Goal: Task Accomplishment & Management: Use online tool/utility

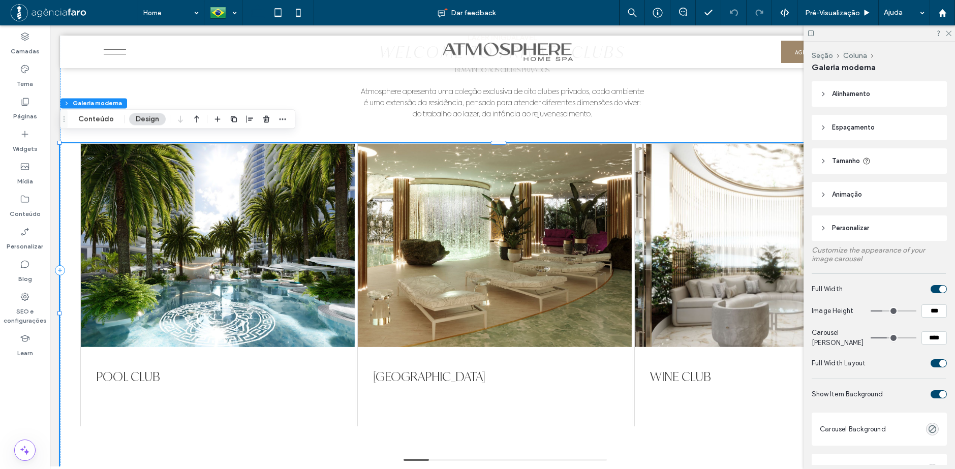
scroll to position [203, 0]
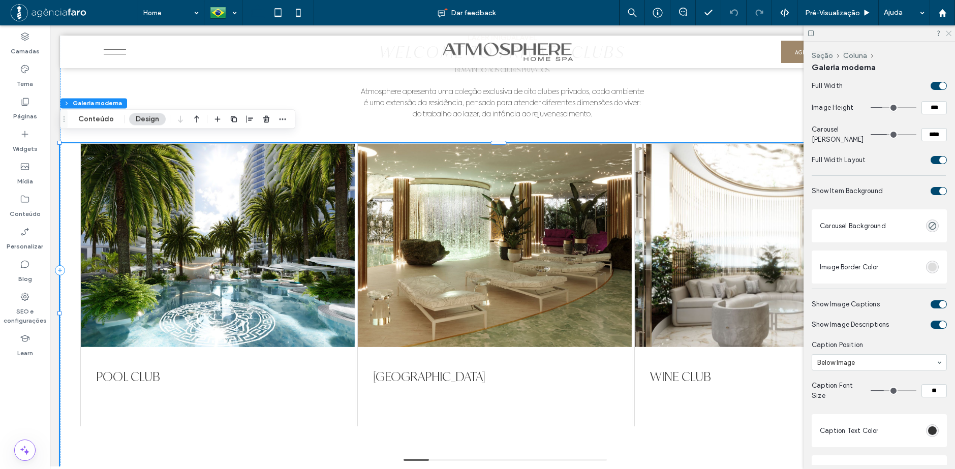
click at [948, 33] on icon at bounding box center [948, 32] width 7 height 7
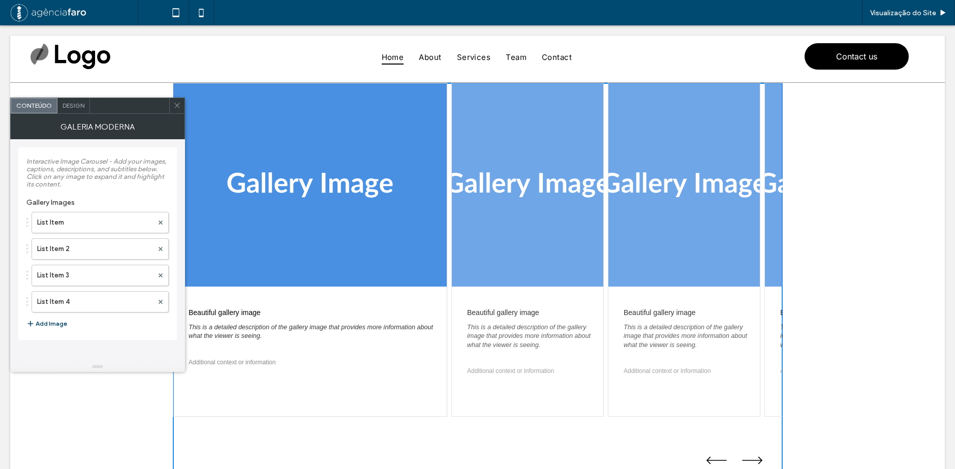
click at [49, 324] on button "Add Image" at bounding box center [46, 324] width 41 height 12
click at [175, 106] on icon at bounding box center [177, 106] width 8 height 8
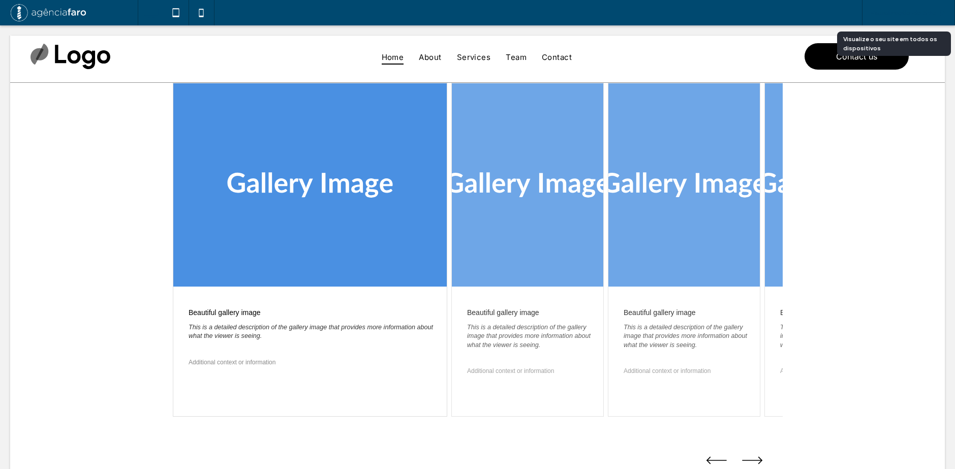
click at [921, 14] on span "Visualização do Site" at bounding box center [903, 13] width 66 height 9
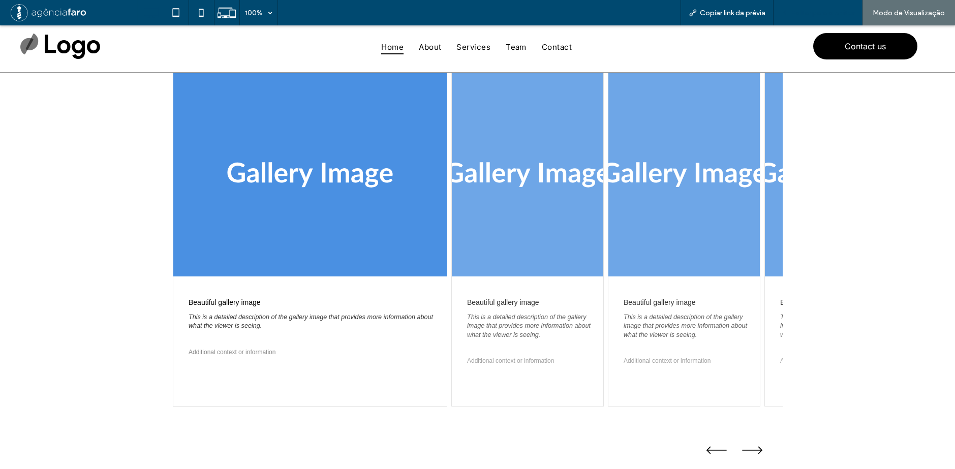
click at [834, 11] on span "Voltar para o editor" at bounding box center [822, 13] width 63 height 9
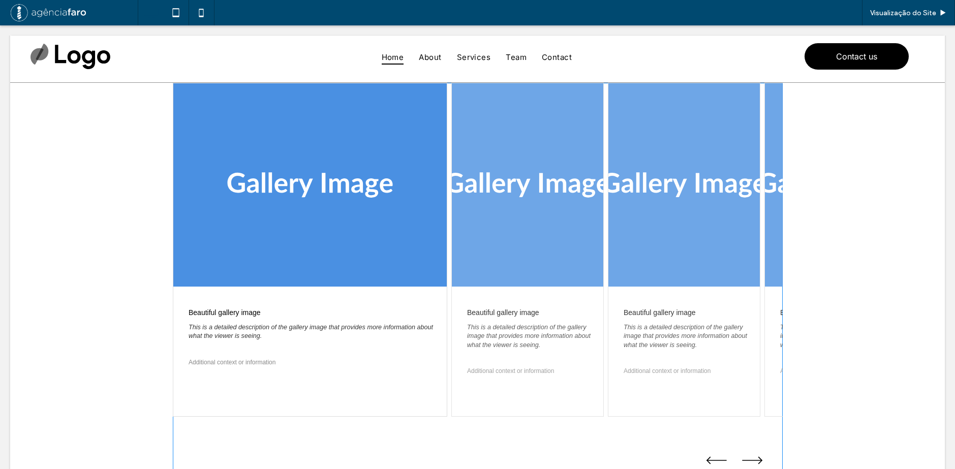
click at [630, 154] on span at bounding box center [478, 278] width 610 height 391
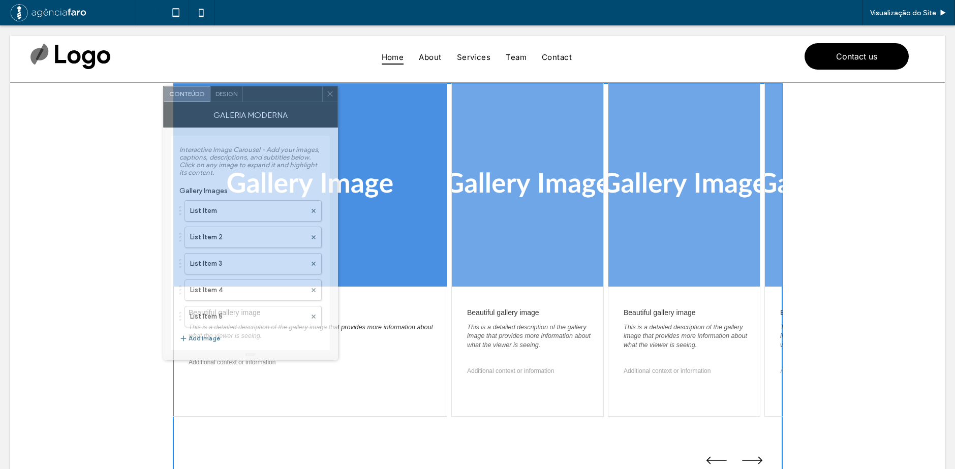
drag, startPoint x: 142, startPoint y: 101, endPoint x: 259, endPoint y: 95, distance: 117.1
click at [259, 95] on div at bounding box center [282, 93] width 79 height 15
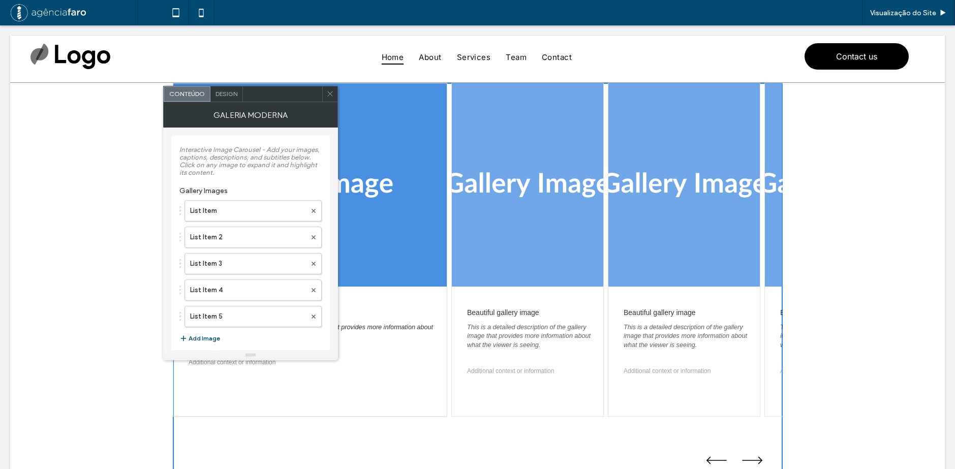
click at [221, 89] on div "Design" at bounding box center [226, 93] width 33 height 15
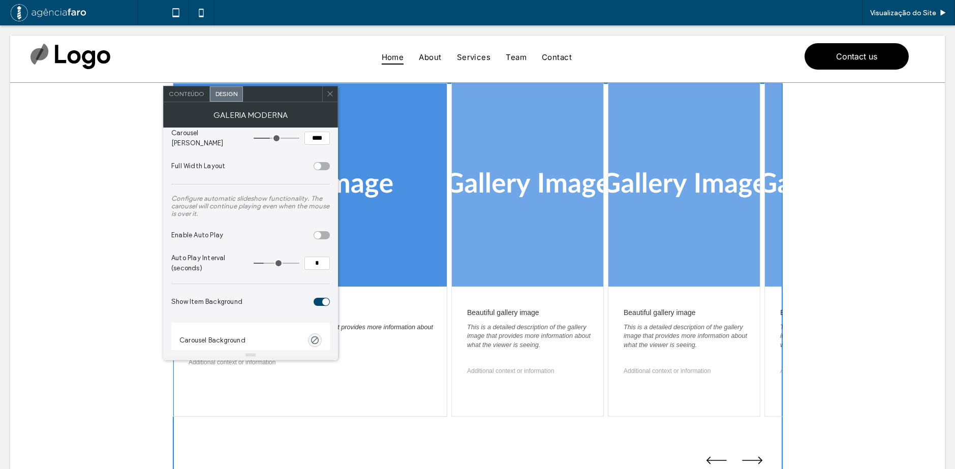
scroll to position [102, 0]
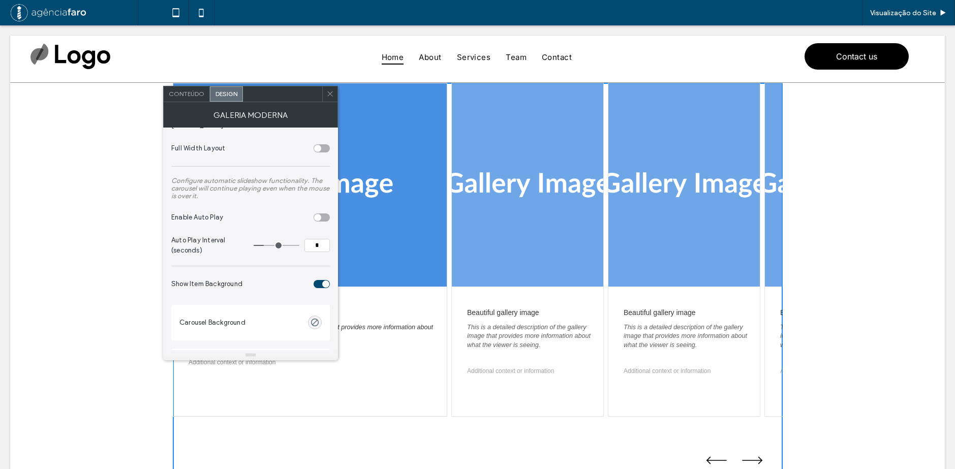
click at [319, 214] on div "toggle" at bounding box center [317, 217] width 7 height 7
click at [329, 90] on icon at bounding box center [330, 94] width 8 height 8
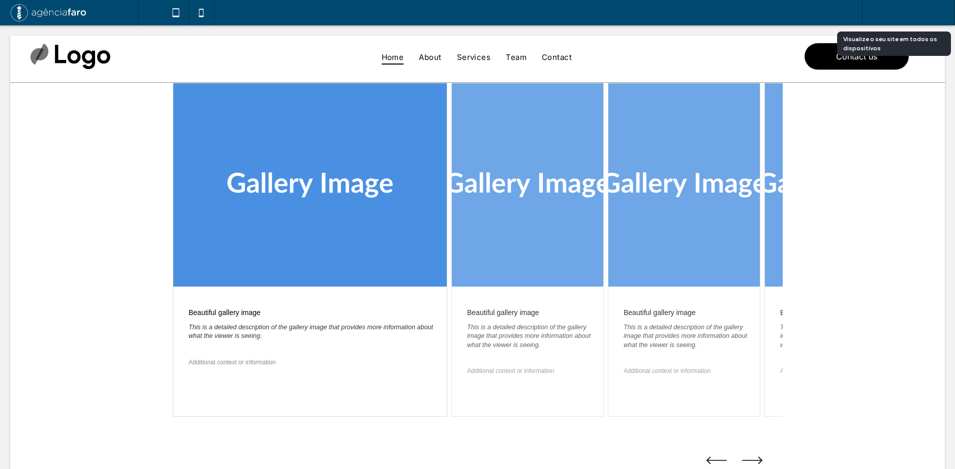
click at [895, 11] on span "Visualização do Site" at bounding box center [903, 13] width 66 height 9
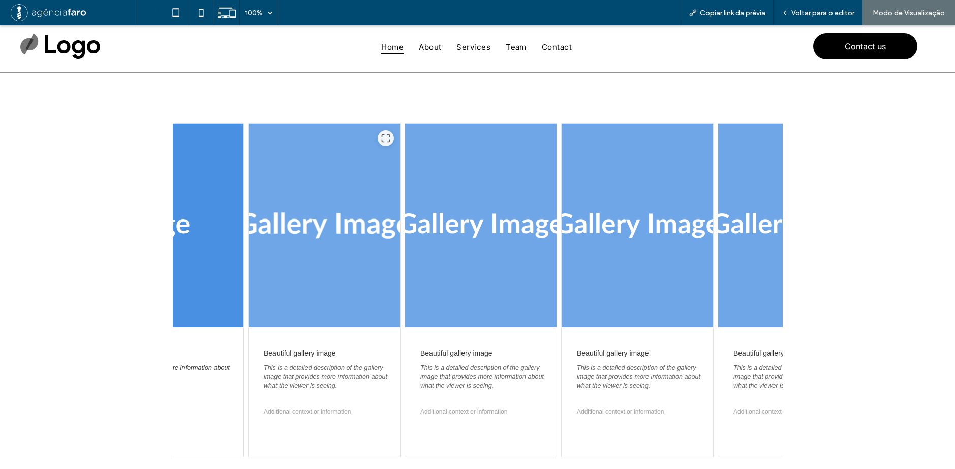
click at [292, 266] on div at bounding box center [324, 225] width 151 height 203
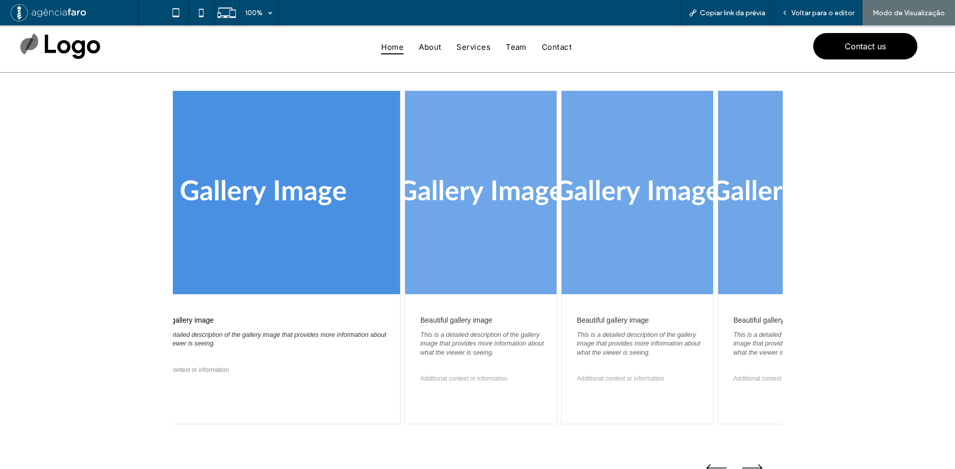
scroll to position [51, 0]
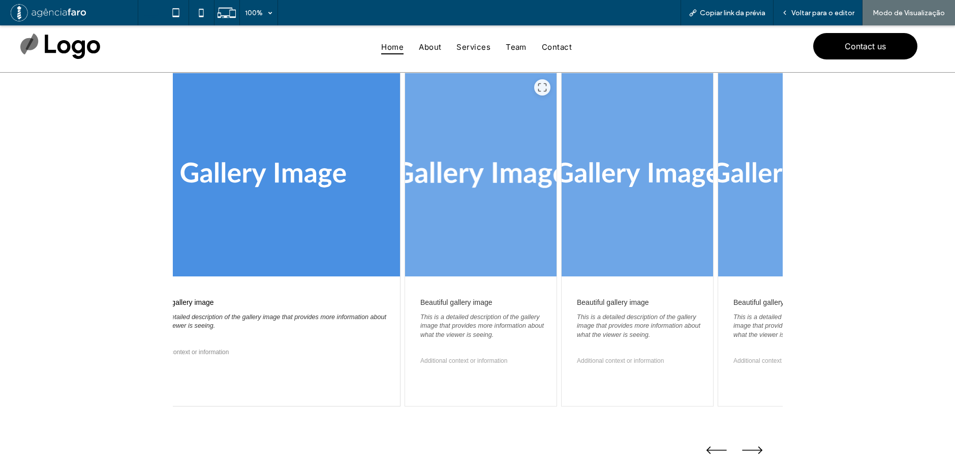
click at [405, 218] on div at bounding box center [480, 174] width 151 height 203
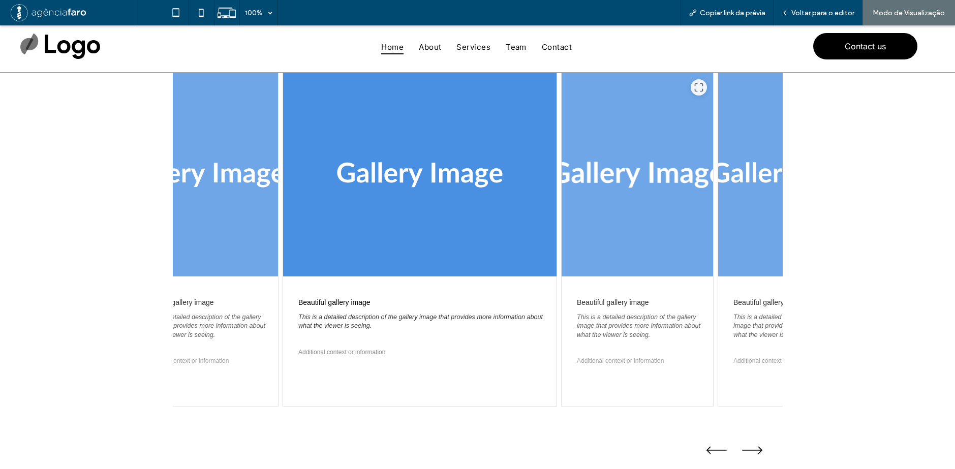
click at [621, 200] on div at bounding box center [637, 174] width 151 height 203
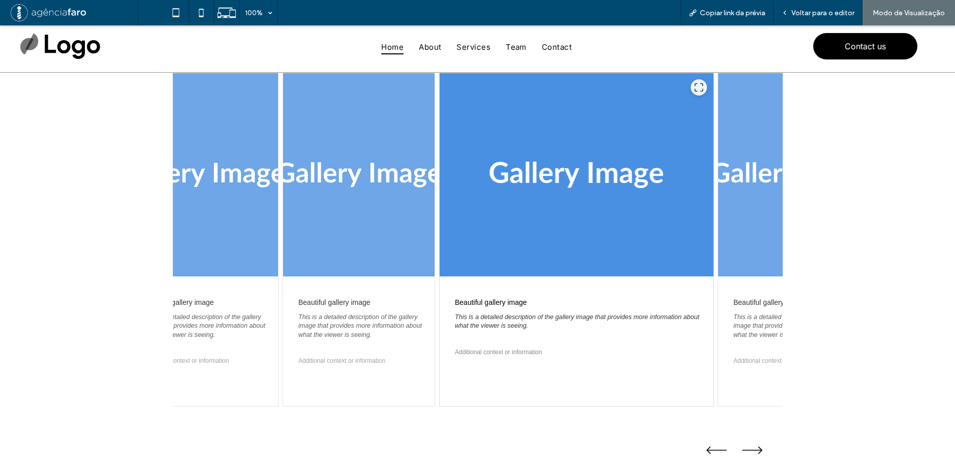
drag, startPoint x: 500, startPoint y: 212, endPoint x: 457, endPoint y: 214, distance: 42.2
click at [458, 214] on div at bounding box center [576, 174] width 273 height 203
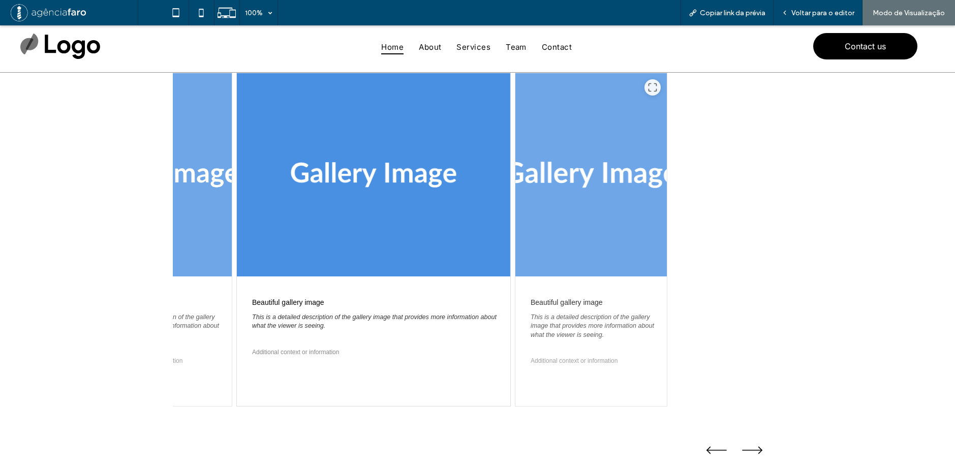
click at [554, 207] on div at bounding box center [590, 174] width 151 height 203
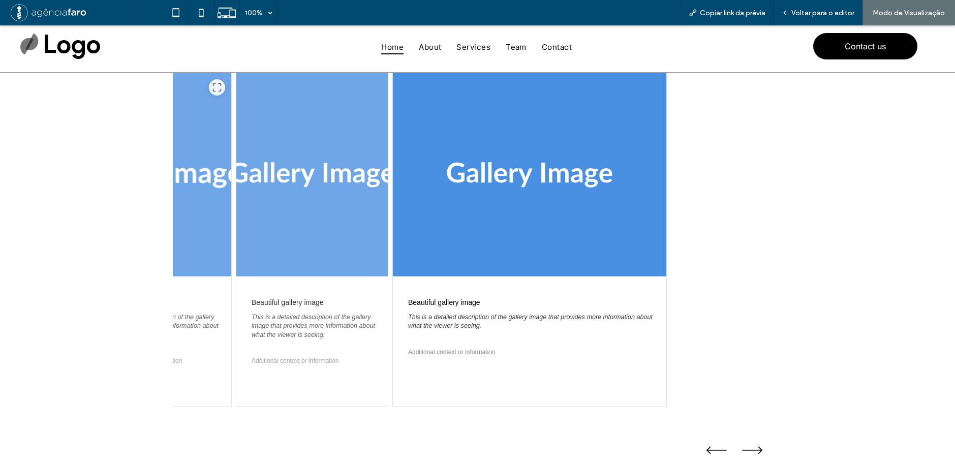
drag, startPoint x: 564, startPoint y: 207, endPoint x: 224, endPoint y: 222, distance: 340.4
click at [228, 222] on div "Beautiful gallery image This is a detailed description of the gallery image tha…" at bounding box center [71, 240] width 610 height 334
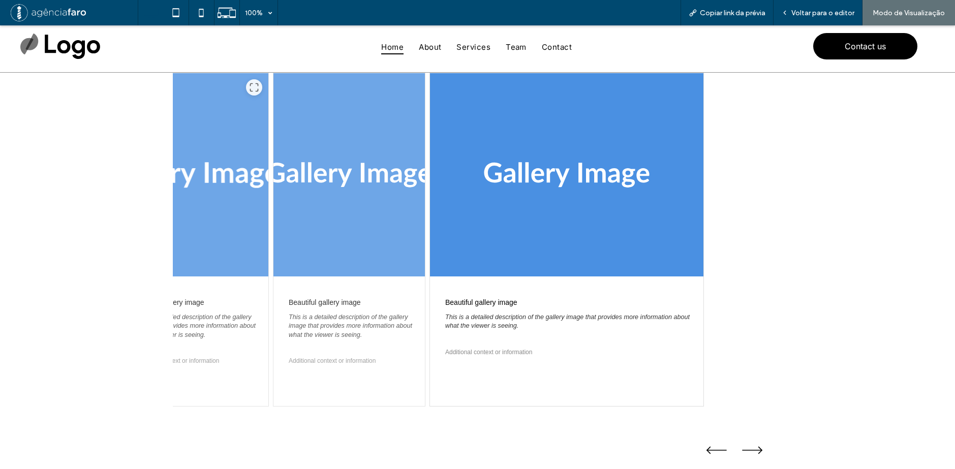
drag, startPoint x: 271, startPoint y: 222, endPoint x: 572, endPoint y: 214, distance: 300.5
click at [425, 214] on div at bounding box center [348, 174] width 151 height 203
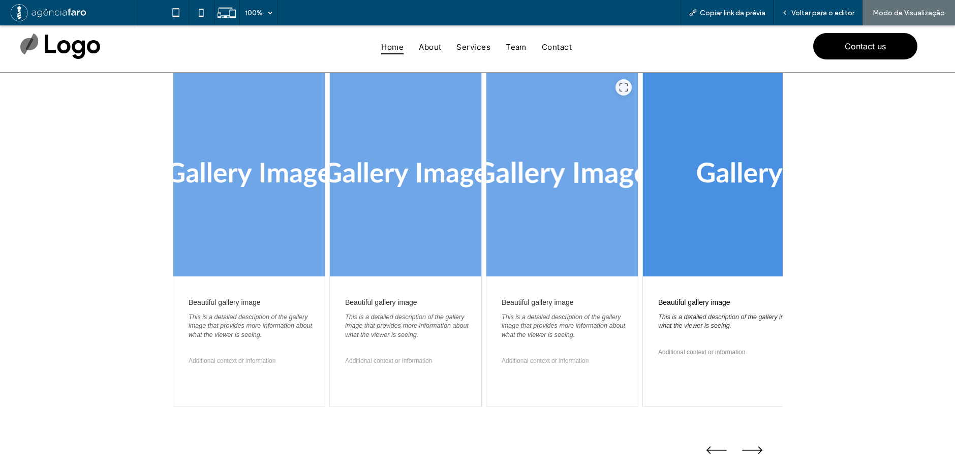
drag, startPoint x: 379, startPoint y: 220, endPoint x: 568, endPoint y: 216, distance: 189.1
click at [569, 216] on div "Beautiful gallery image This is a detailed description of the gallery image tha…" at bounding box center [478, 240] width 610 height 334
click at [382, 219] on div at bounding box center [405, 174] width 151 height 203
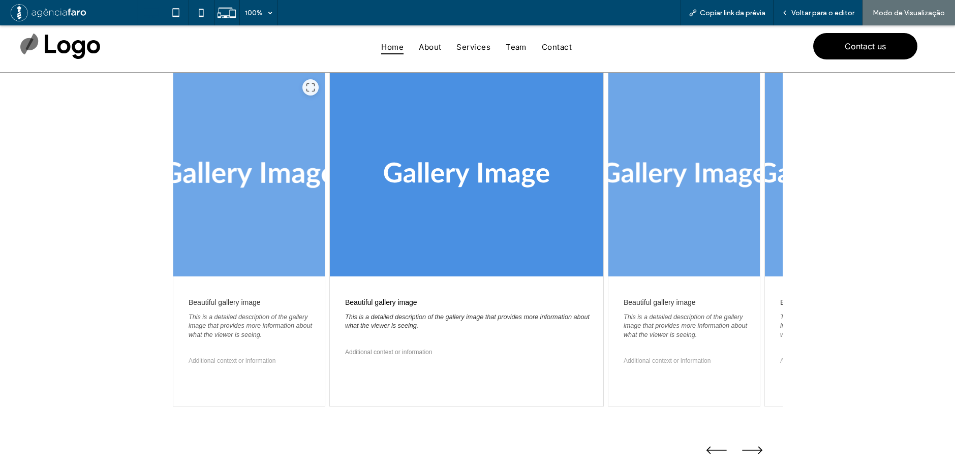
click at [281, 220] on div at bounding box center [248, 174] width 151 height 203
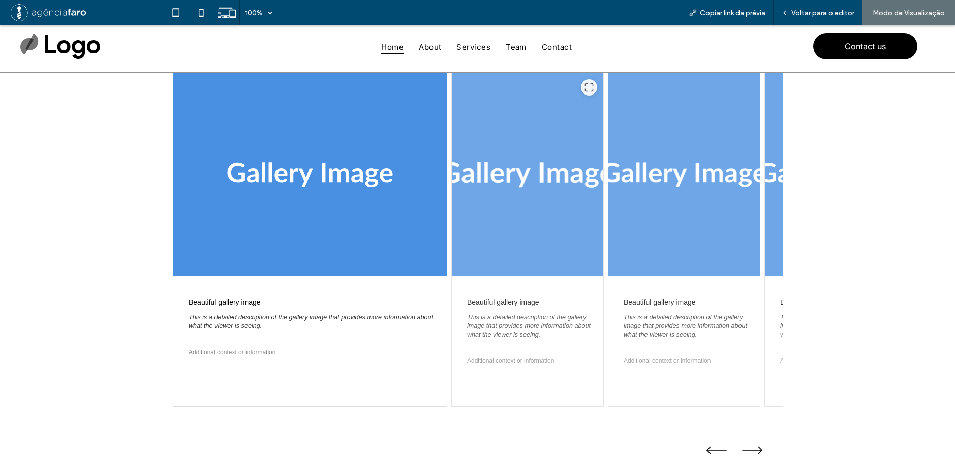
drag, startPoint x: 280, startPoint y: 220, endPoint x: 513, endPoint y: 217, distance: 233.3
click at [513, 217] on div "Beautiful gallery image This is a detailed description of the gallery image tha…" at bounding box center [478, 240] width 610 height 334
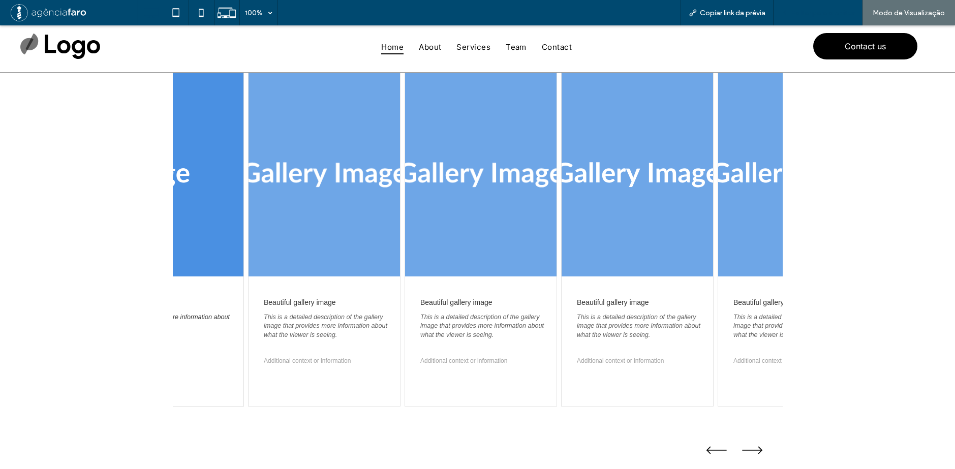
click at [837, 16] on span "Voltar para o editor" at bounding box center [822, 13] width 63 height 9
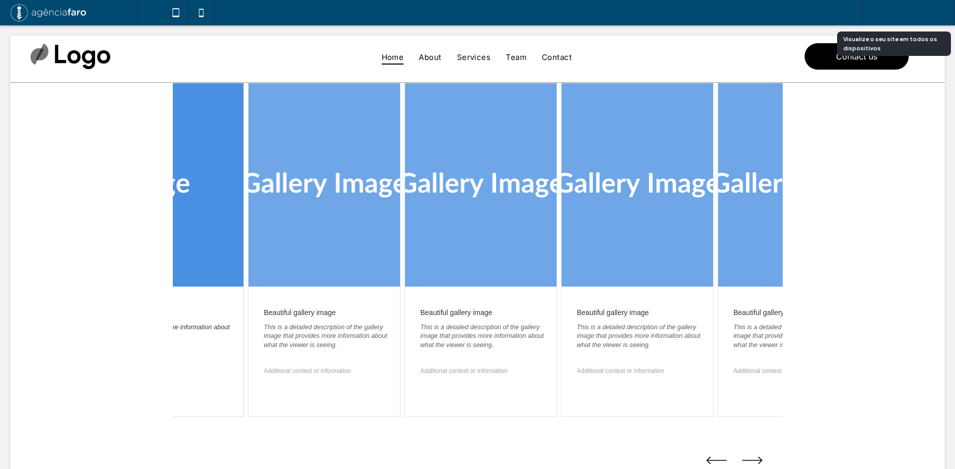
click at [874, 14] on span "Visualização do Site" at bounding box center [903, 13] width 66 height 9
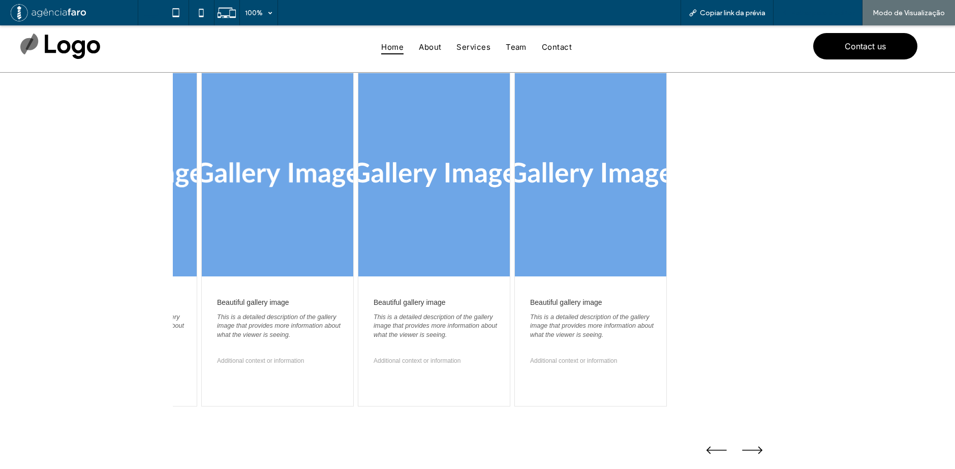
click at [827, 15] on span "Voltar para o editor" at bounding box center [822, 13] width 63 height 9
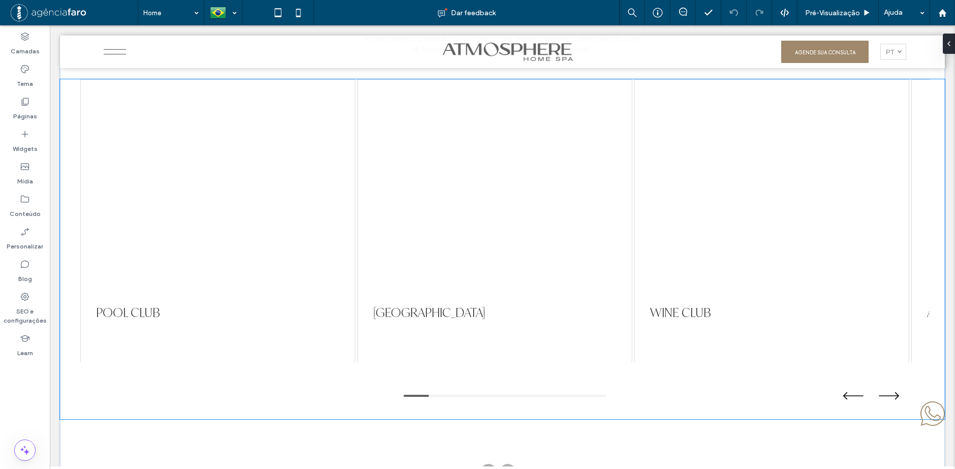
scroll to position [2185, 0]
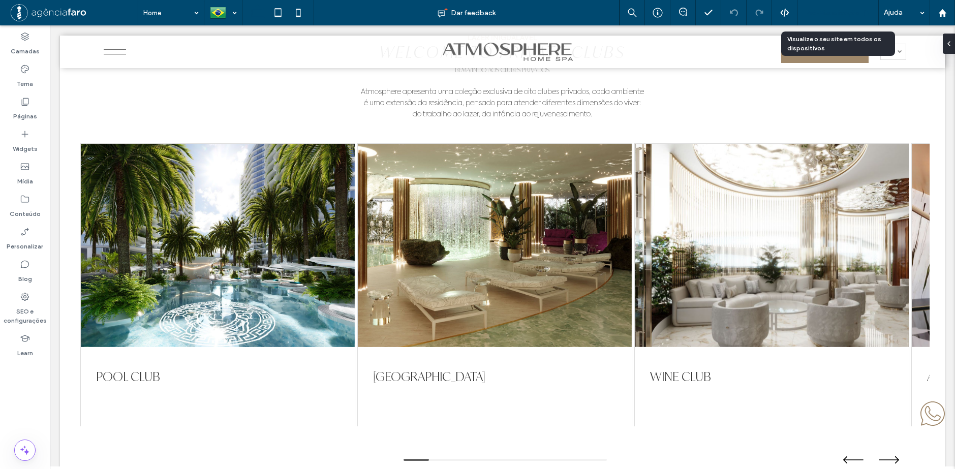
click at [807, 8] on div "Pré-Visualizaçāo" at bounding box center [837, 12] width 81 height 25
click at [835, 10] on span "Pré-Visualizaçāo" at bounding box center [832, 13] width 55 height 9
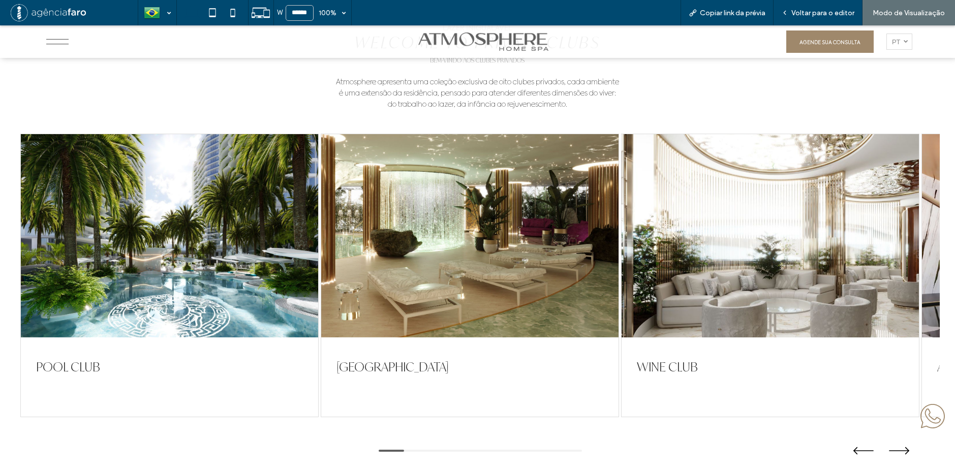
scroll to position [2182, 0]
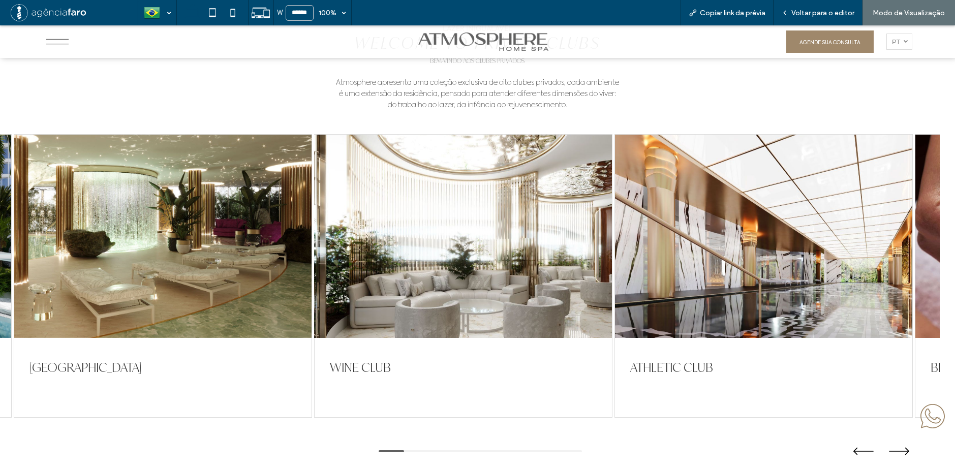
drag, startPoint x: 554, startPoint y: 260, endPoint x: 386, endPoint y: 267, distance: 168.4
click at [389, 266] on div at bounding box center [463, 236] width 297 height 203
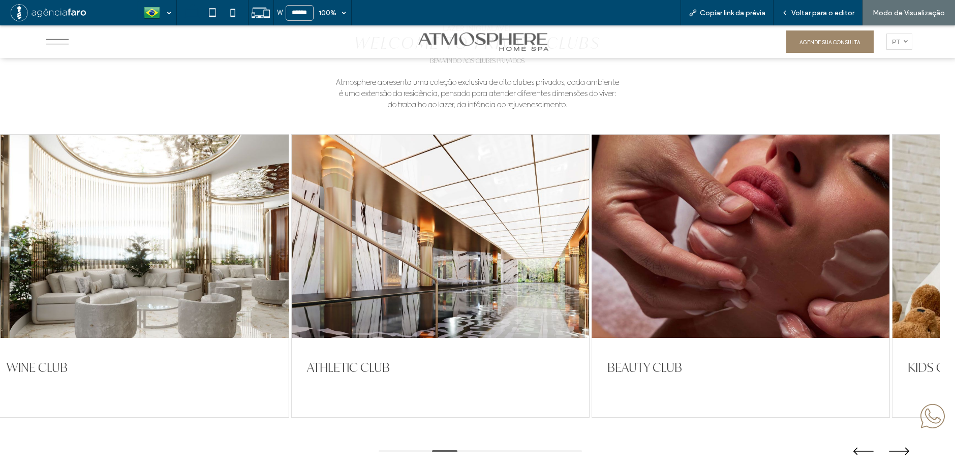
drag, startPoint x: 681, startPoint y: 254, endPoint x: 448, endPoint y: 267, distance: 232.6
click at [592, 267] on div at bounding box center [740, 236] width 297 height 203
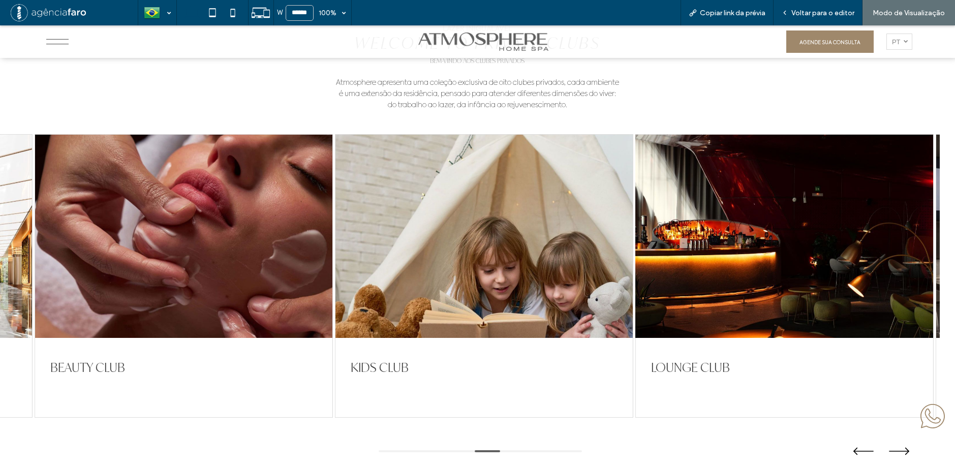
drag, startPoint x: 662, startPoint y: 267, endPoint x: 510, endPoint y: 278, distance: 151.8
click at [636, 275] on div at bounding box center [784, 236] width 297 height 203
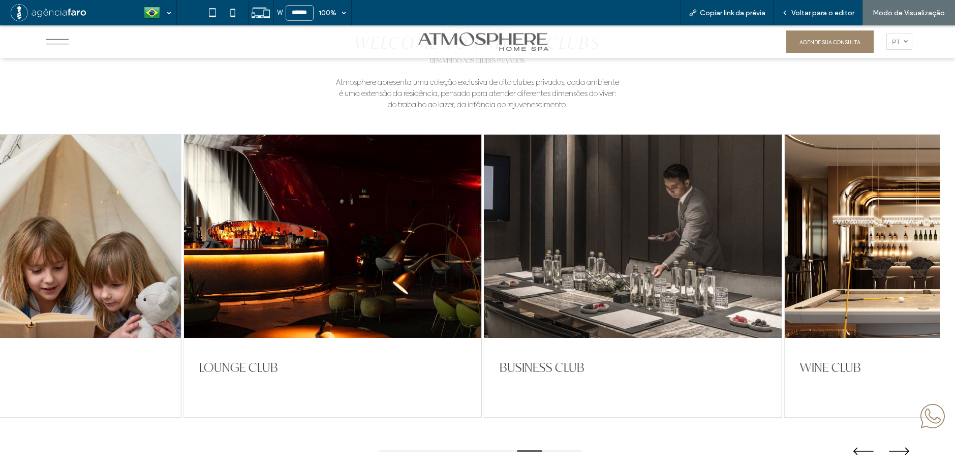
drag, startPoint x: 683, startPoint y: 262, endPoint x: 459, endPoint y: 276, distance: 223.6
click at [484, 275] on div at bounding box center [632, 236] width 297 height 203
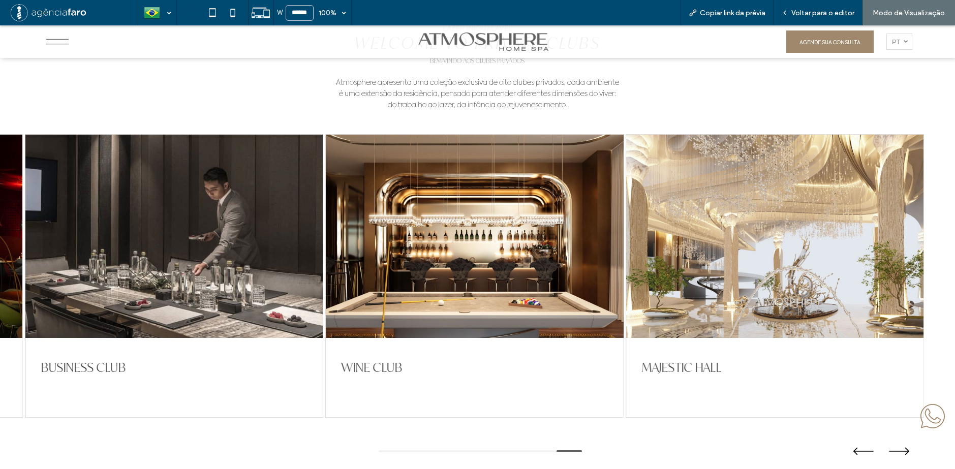
drag, startPoint x: 672, startPoint y: 258, endPoint x: 496, endPoint y: 262, distance: 176.4
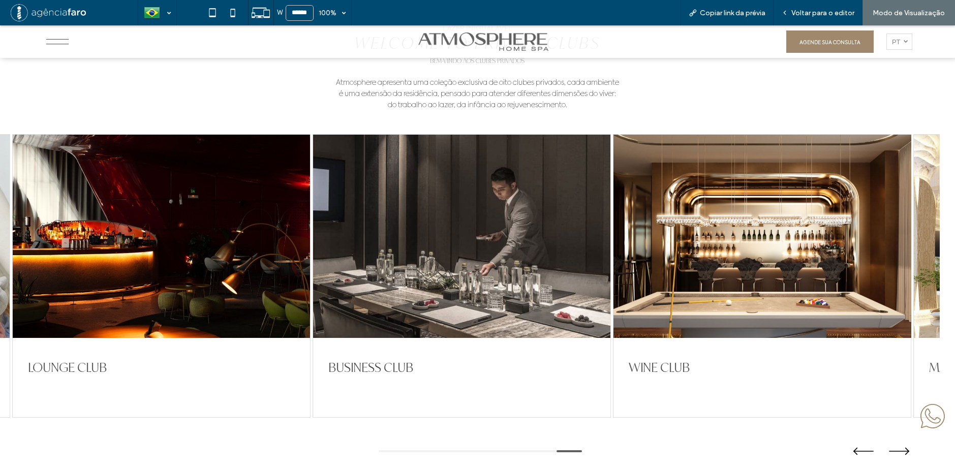
drag, startPoint x: 505, startPoint y: 265, endPoint x: 794, endPoint y: 242, distance: 290.1
click at [793, 242] on div at bounding box center [761, 236] width 297 height 203
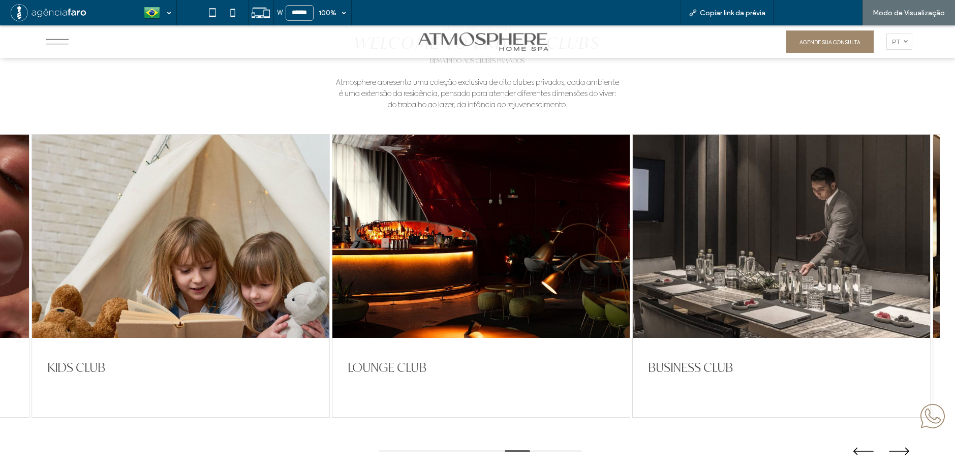
click at [816, 8] on div "Voltar para o editor" at bounding box center [818, 12] width 89 height 25
click at [803, 7] on div "Voltar para o editor" at bounding box center [818, 12] width 89 height 25
click at [827, 11] on span "Voltar para o editor" at bounding box center [822, 13] width 63 height 9
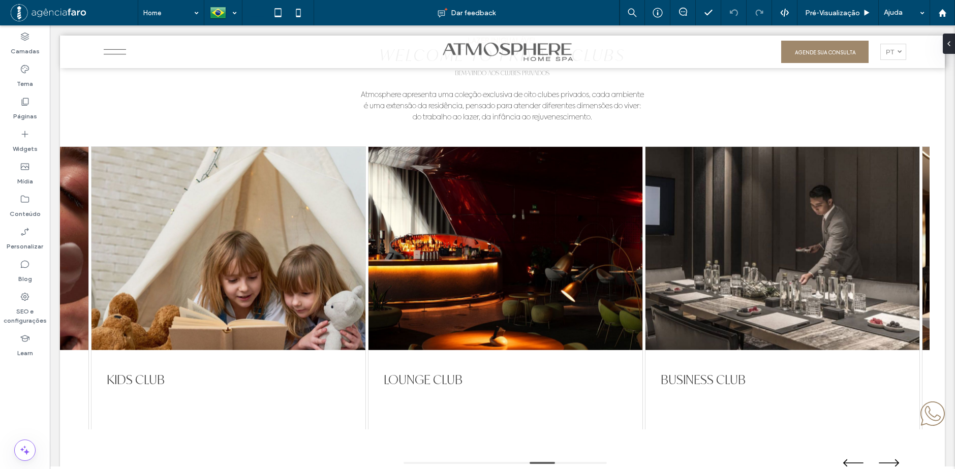
scroll to position [2185, 0]
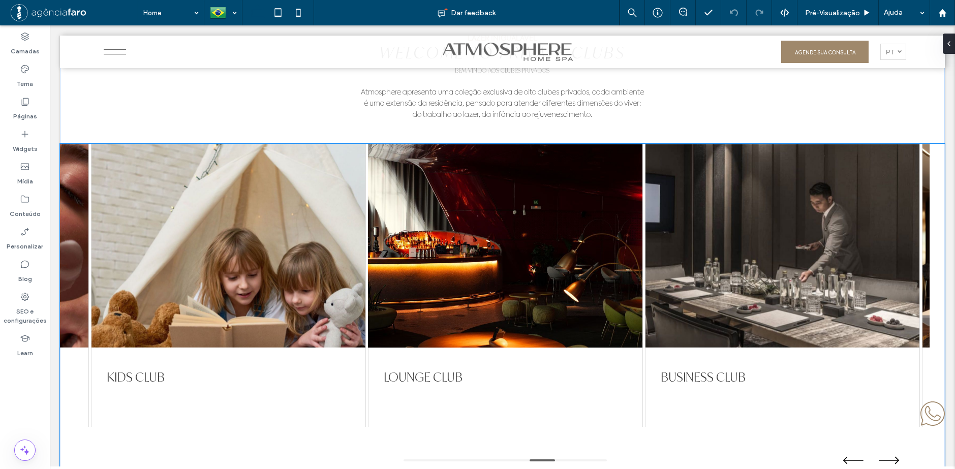
click at [425, 271] on div at bounding box center [505, 245] width 274 height 203
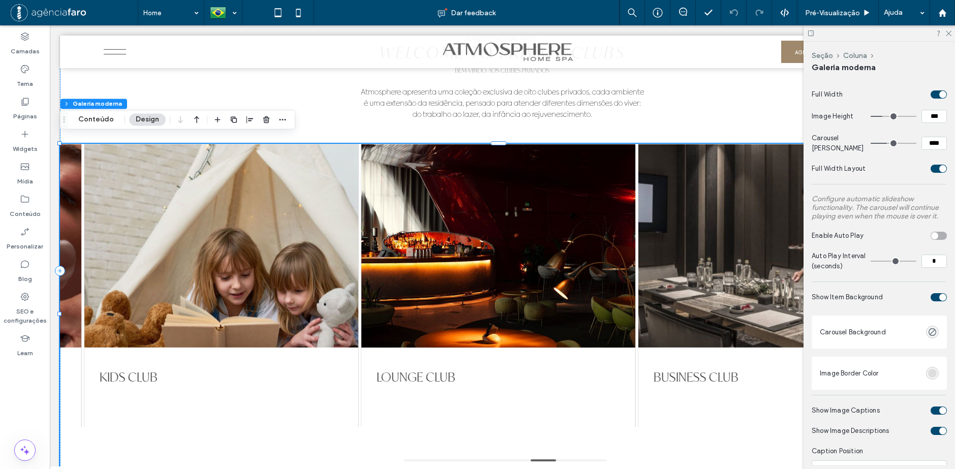
scroll to position [203, 0]
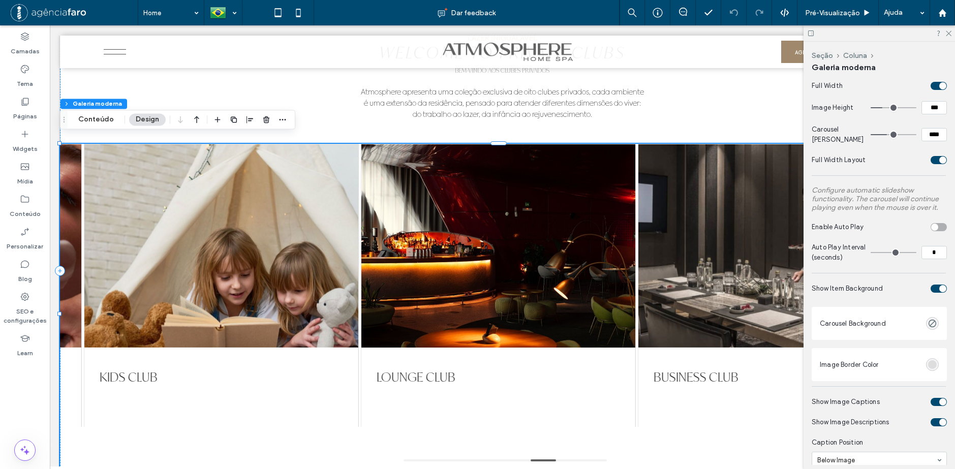
click at [932, 228] on div "toggle" at bounding box center [934, 227] width 7 height 7
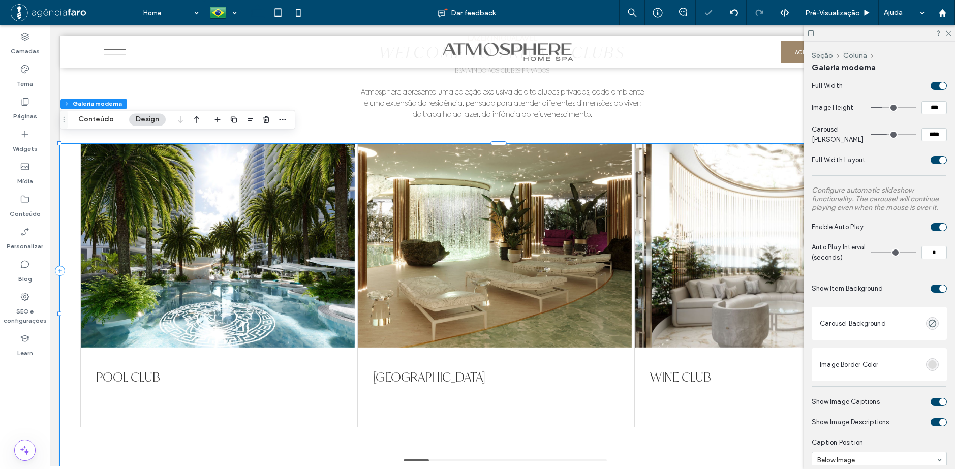
type input "*"
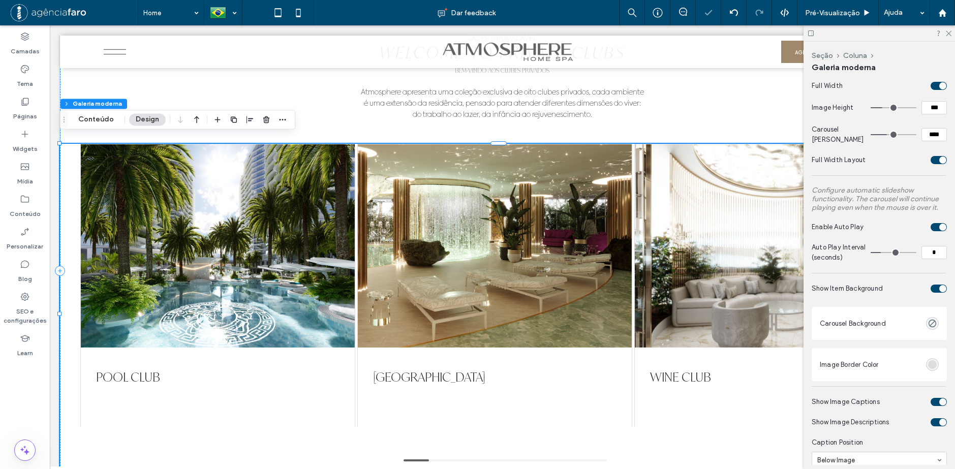
type input "*"
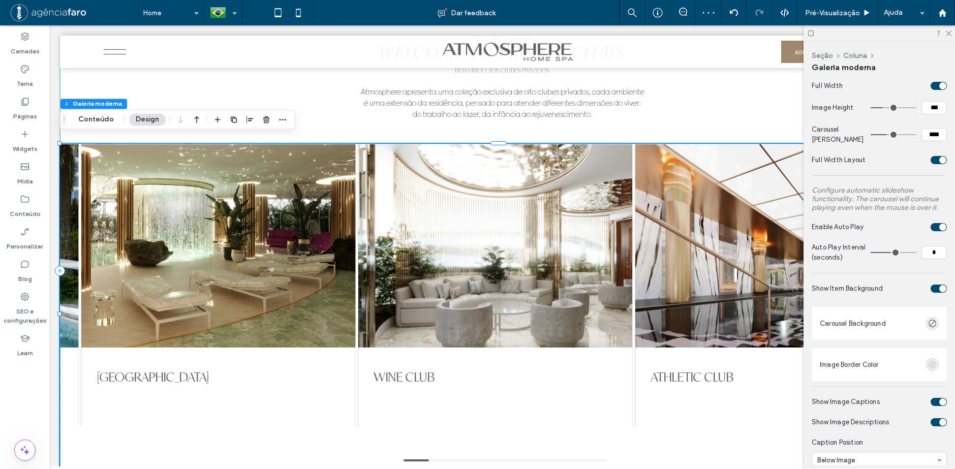
drag, startPoint x: 871, startPoint y: 257, endPoint x: 889, endPoint y: 265, distance: 20.0
type input "*"
click at [885, 253] on input "range" at bounding box center [894, 252] width 46 height 1
click at [891, 268] on section "Auto Play Interval (seconds) *" at bounding box center [879, 252] width 135 height 30
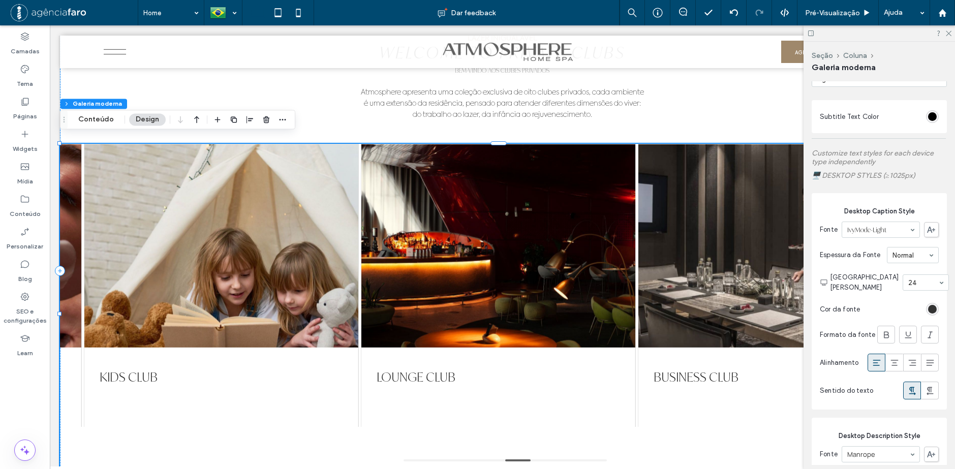
scroll to position [813, 0]
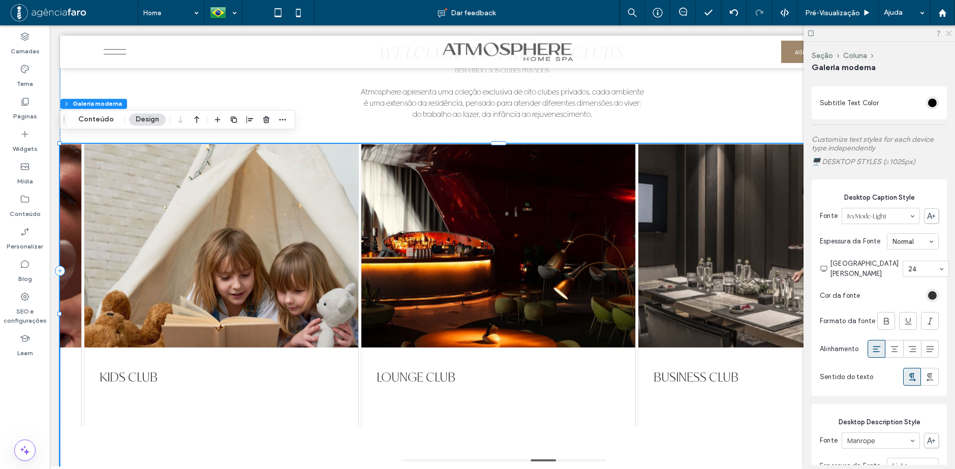
click at [950, 33] on icon at bounding box center [948, 32] width 7 height 7
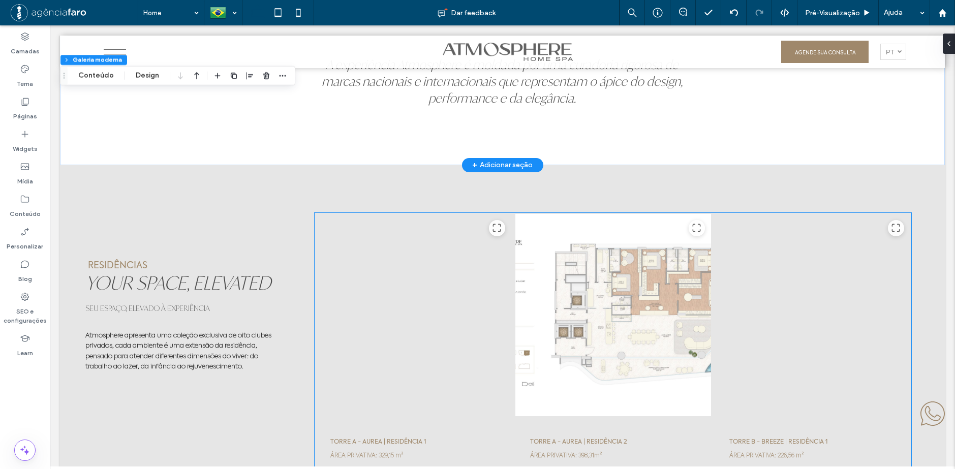
scroll to position [3303, 0]
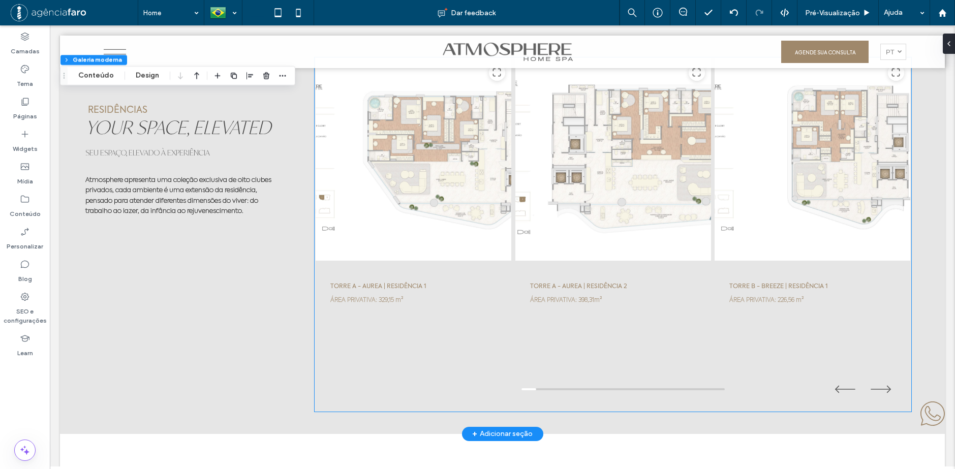
click at [648, 193] on div at bounding box center [613, 159] width 197 height 203
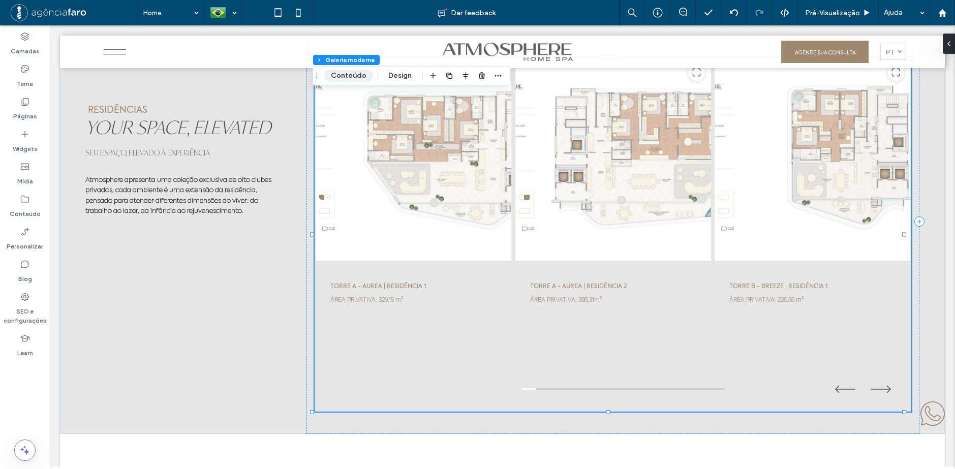
click at [348, 73] on button "Conteúdo" at bounding box center [348, 76] width 49 height 12
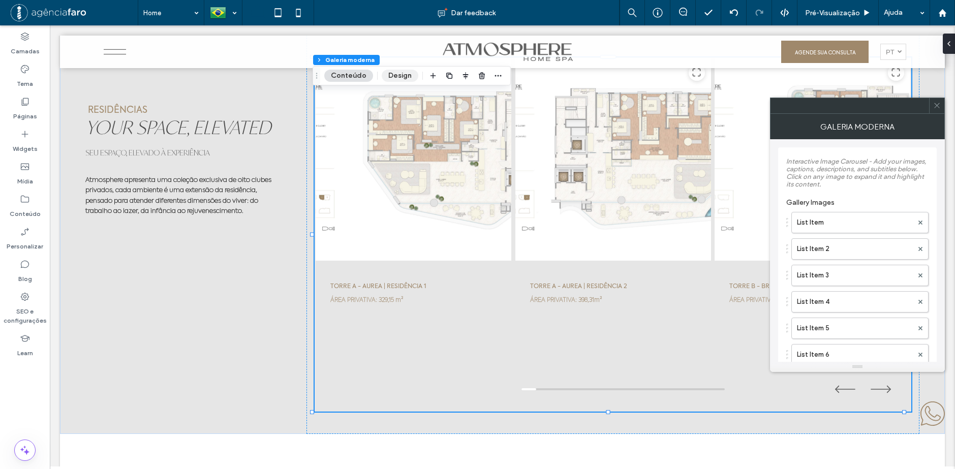
click at [406, 73] on button "Design" at bounding box center [400, 76] width 37 height 12
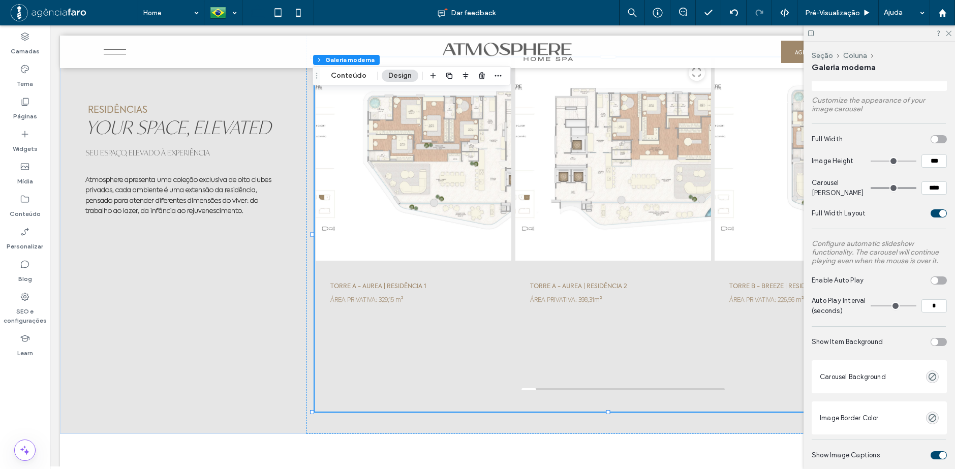
scroll to position [203, 0]
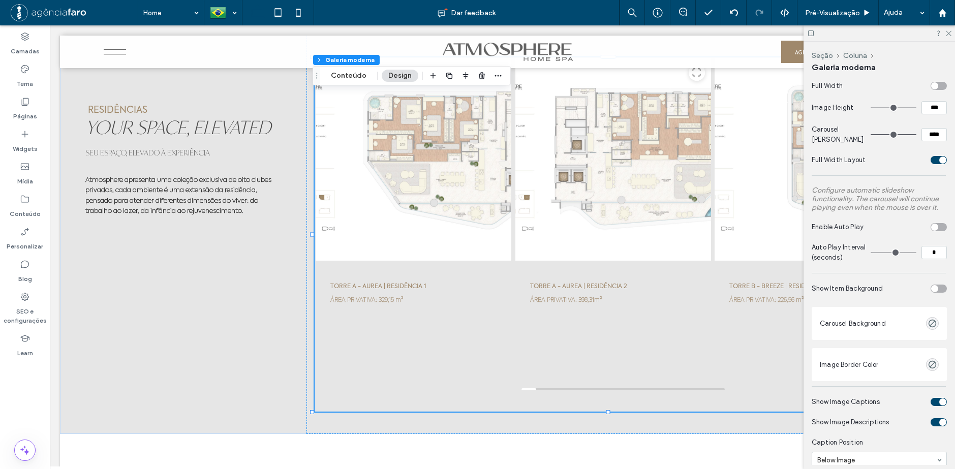
drag, startPoint x: 932, startPoint y: 226, endPoint x: 913, endPoint y: 238, distance: 22.7
click at [932, 225] on div "toggle" at bounding box center [934, 227] width 7 height 7
type input "*"
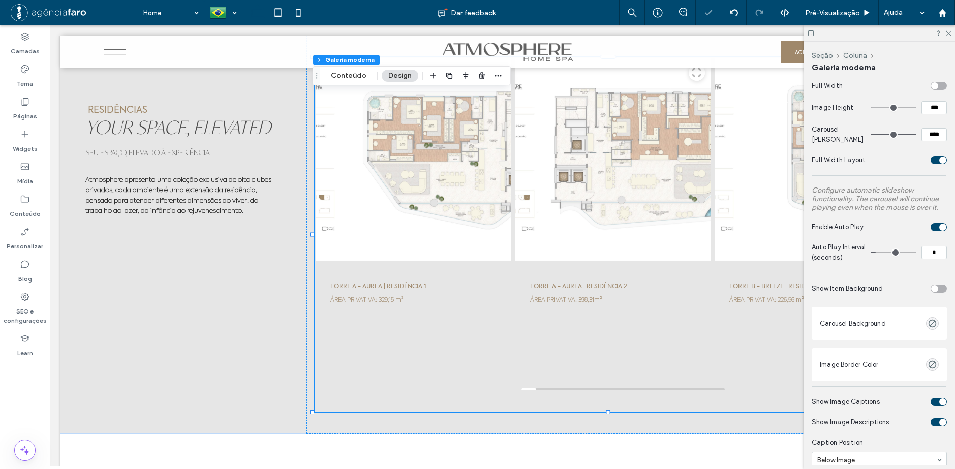
type input "*"
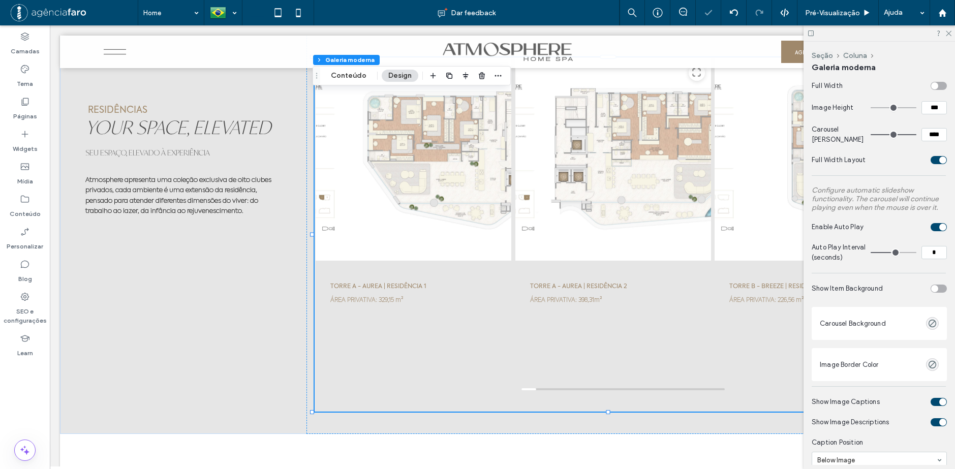
drag, startPoint x: 874, startPoint y: 259, endPoint x: 887, endPoint y: 264, distance: 14.5
type input "*"
click at [887, 253] on input "range" at bounding box center [894, 252] width 46 height 1
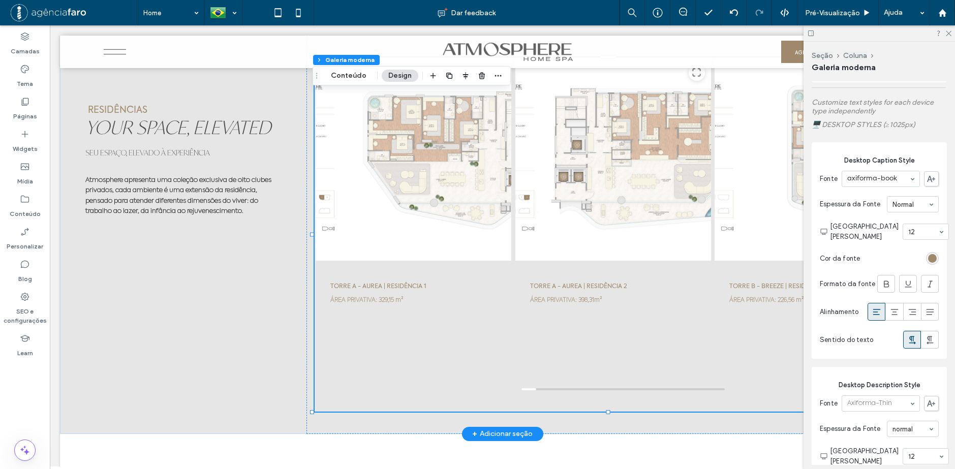
scroll to position [864, 0]
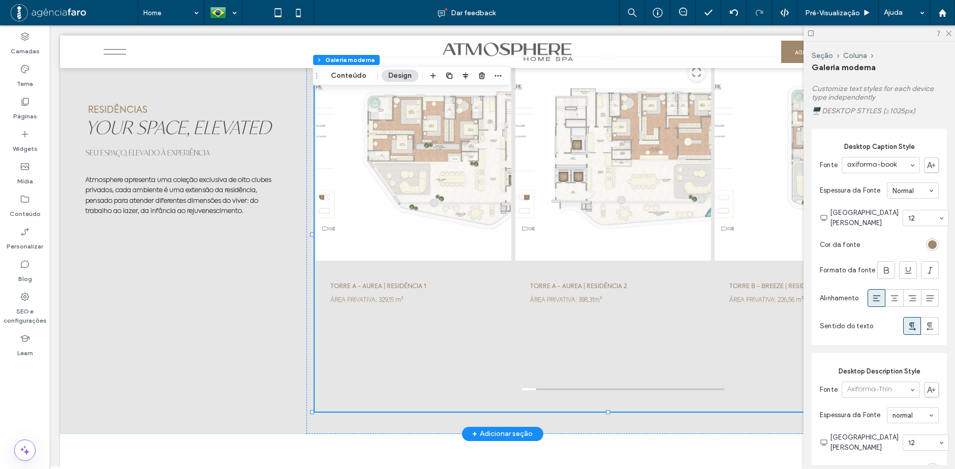
click at [706, 356] on div "TORRE A - [PERSON_NAME] | RESIDÊNCIA 1 ÁREA PRIVATIVA: 329,15 m² [GEOGRAPHIC_DA…" at bounding box center [613, 230] width 597 height 346
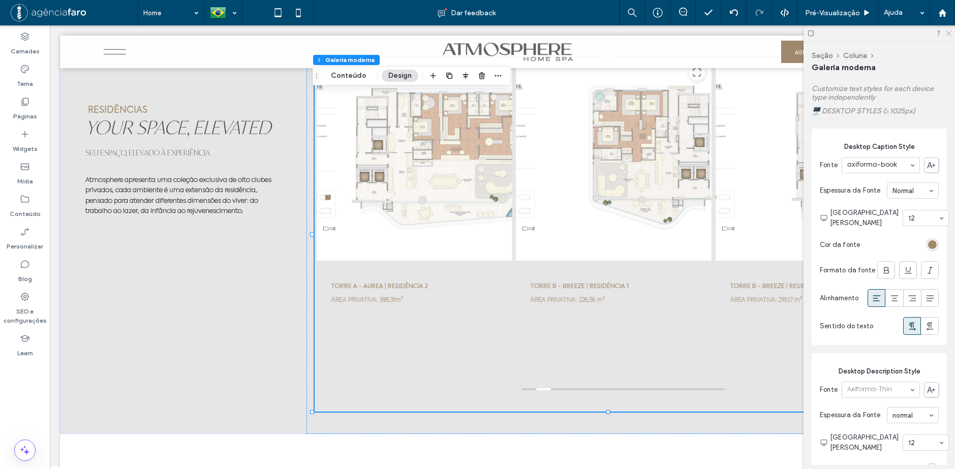
click at [948, 30] on icon at bounding box center [948, 32] width 7 height 7
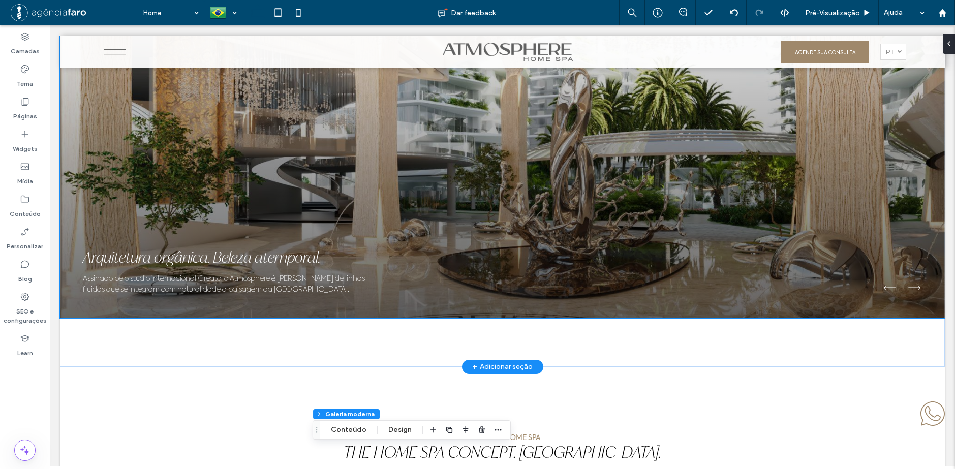
scroll to position [660, 0]
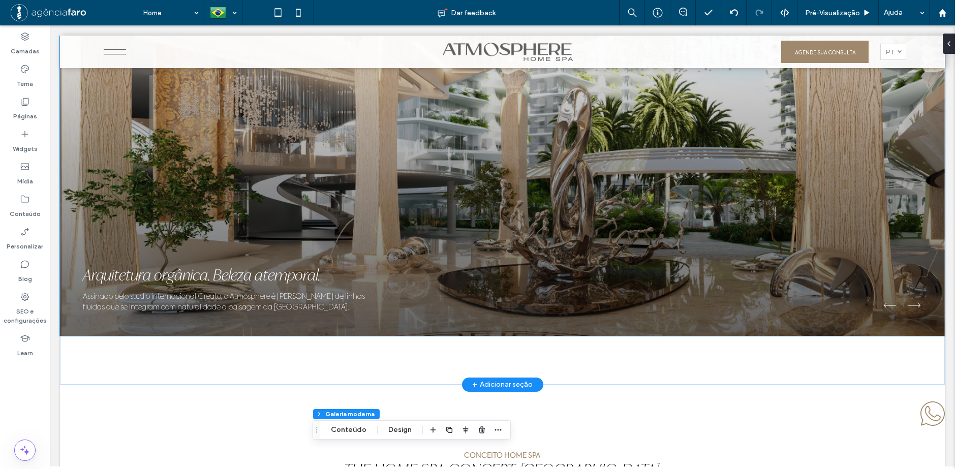
click at [774, 189] on div at bounding box center [502, 146] width 885 height 379
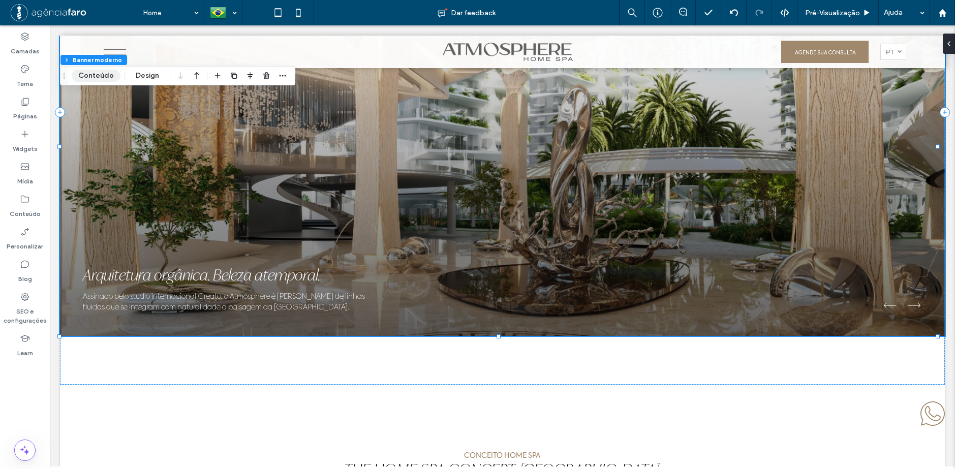
click at [102, 75] on button "Conteúdo" at bounding box center [96, 76] width 49 height 12
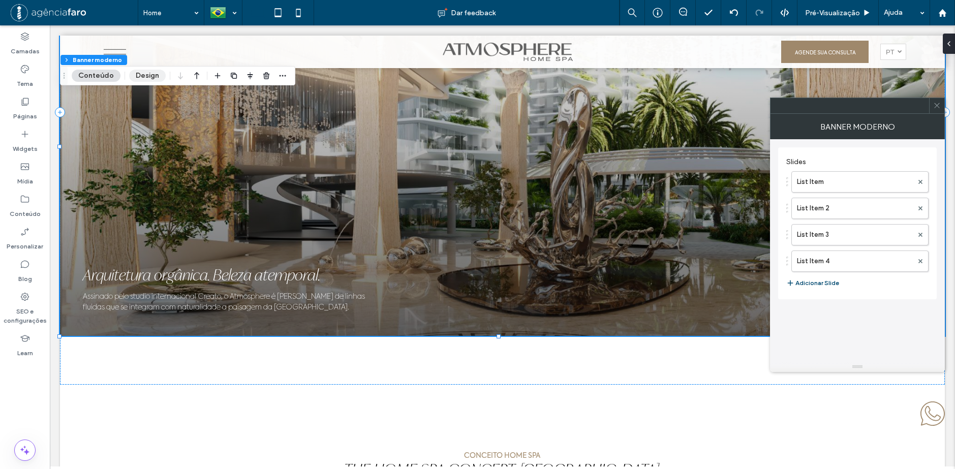
click at [147, 77] on button "Design" at bounding box center [147, 76] width 37 height 12
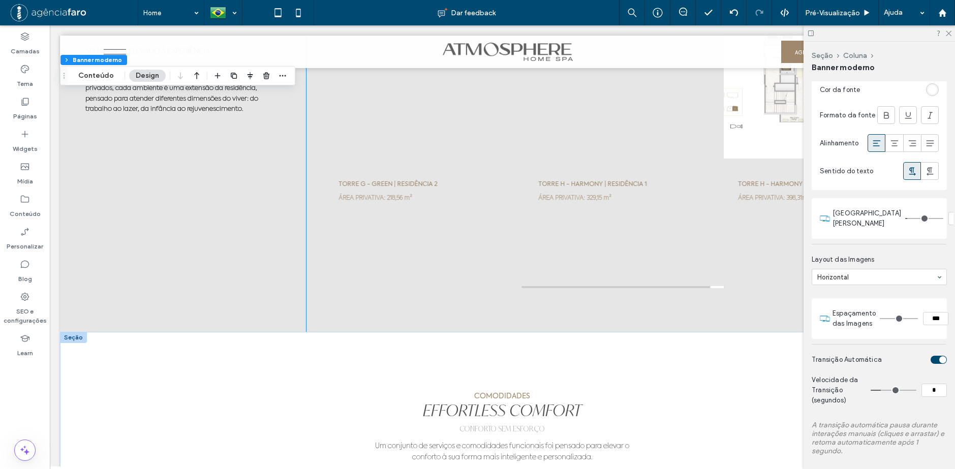
scroll to position [3252, 0]
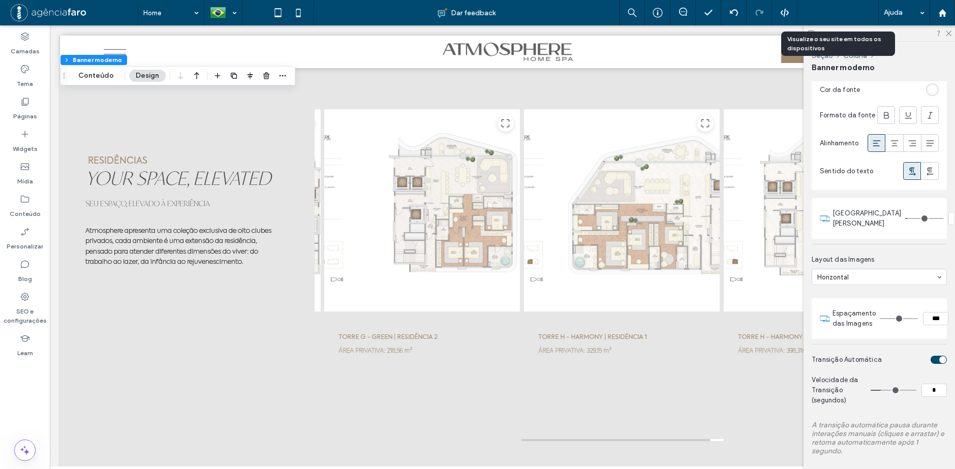
click at [855, 8] on div "Pré-Visualizaçāo" at bounding box center [837, 12] width 81 height 25
click at [847, 13] on span "Pré-Visualizaçāo" at bounding box center [832, 13] width 55 height 9
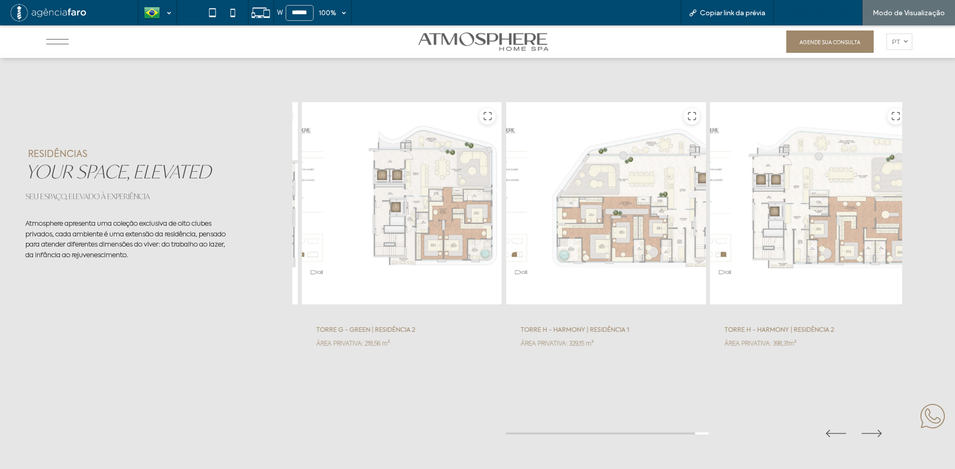
scroll to position [3249, 0]
drag, startPoint x: 841, startPoint y: 178, endPoint x: 718, endPoint y: 194, distance: 124.0
click at [726, 191] on div at bounding box center [810, 201] width 201 height 203
drag, startPoint x: 766, startPoint y: 193, endPoint x: 676, endPoint y: 204, distance: 91.1
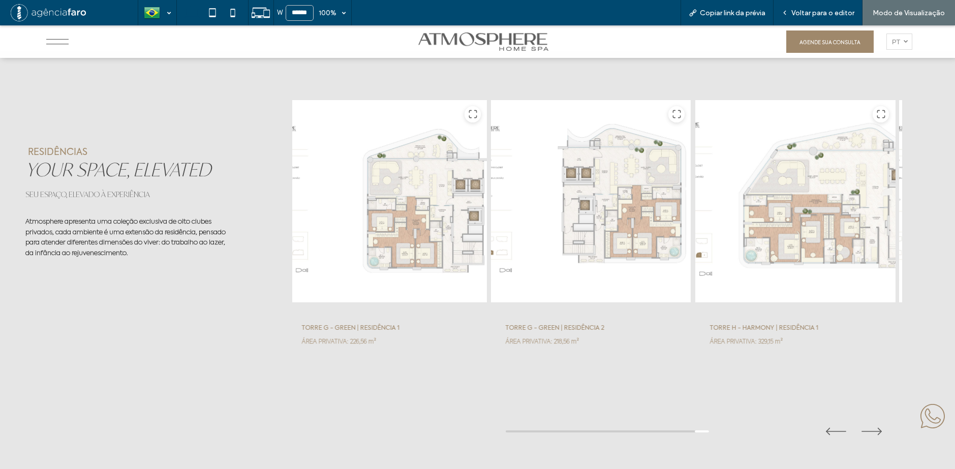
drag, startPoint x: 754, startPoint y: 221, endPoint x: 798, endPoint y: 220, distance: 43.7
click at [798, 220] on div at bounding box center [795, 201] width 201 height 203
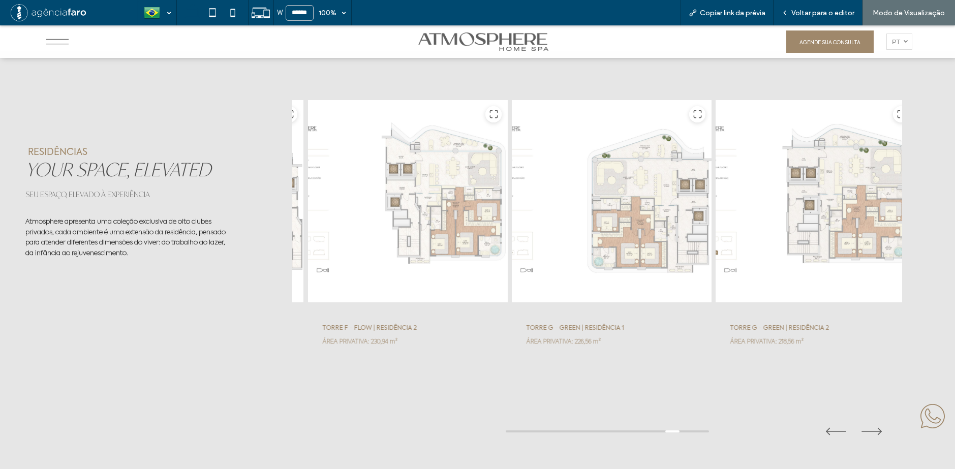
drag, startPoint x: 680, startPoint y: 206, endPoint x: 943, endPoint y: 182, distance: 263.9
click at [940, 182] on div "RESIDÊNCIAS YOUR SPACE, ELEVATED SEU ESPAÇO, ELEVADO À EXPERIÊNCIA Atmosphere a…" at bounding box center [477, 263] width 955 height 424
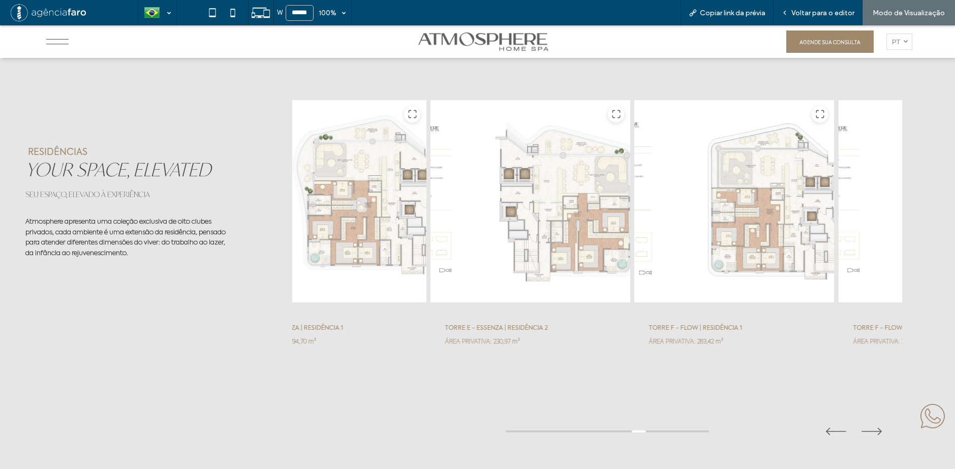
drag, startPoint x: 712, startPoint y: 196, endPoint x: 852, endPoint y: 197, distance: 140.3
click at [835, 198] on div at bounding box center [734, 201] width 201 height 203
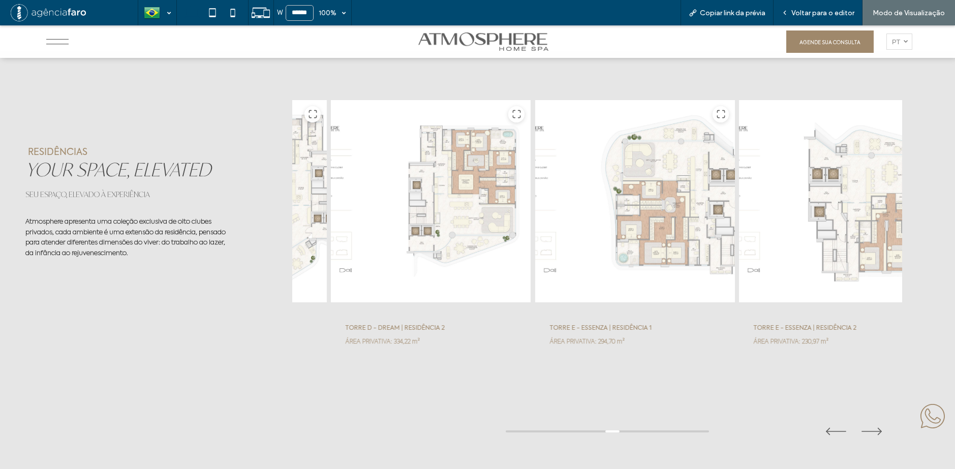
drag, startPoint x: 702, startPoint y: 194, endPoint x: 862, endPoint y: 194, distance: 160.6
click at [735, 194] on div at bounding box center [635, 201] width 201 height 203
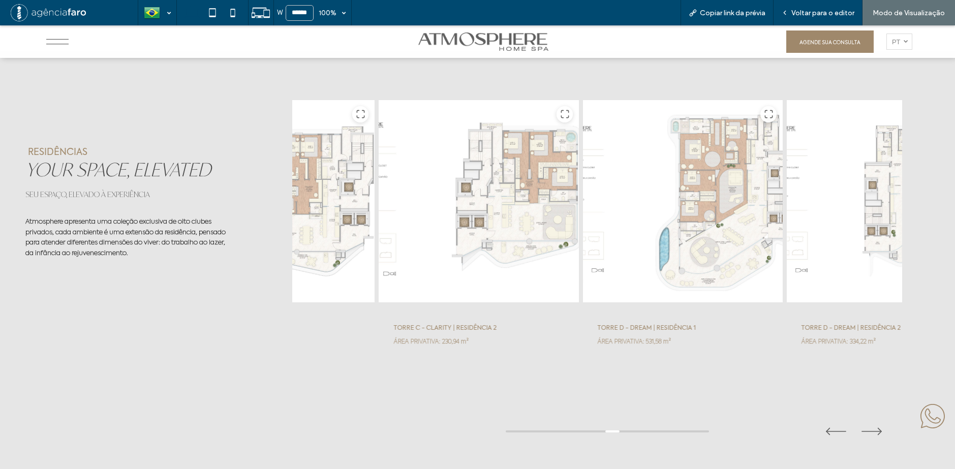
drag, startPoint x: 636, startPoint y: 188, endPoint x: 759, endPoint y: 196, distance: 123.3
click at [761, 196] on div at bounding box center [682, 201] width 201 height 203
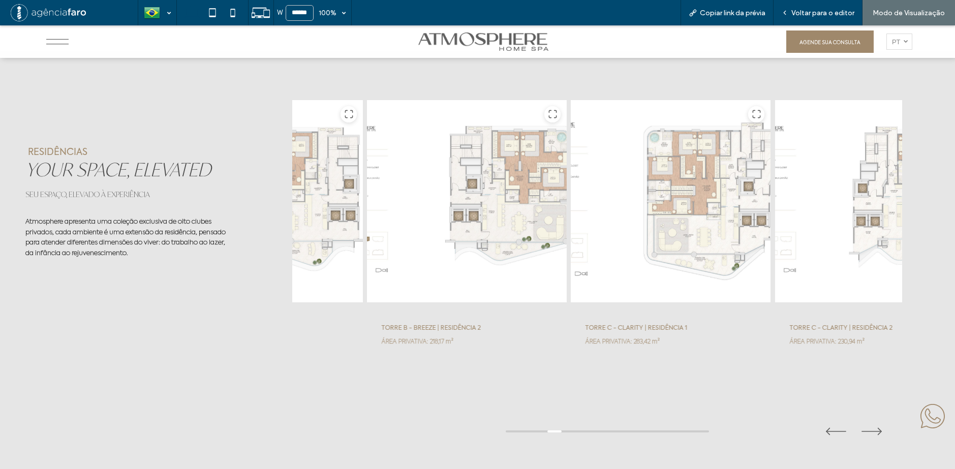
drag, startPoint x: 580, startPoint y: 191, endPoint x: 675, endPoint y: 196, distance: 95.2
click at [648, 196] on div at bounding box center [671, 201] width 201 height 203
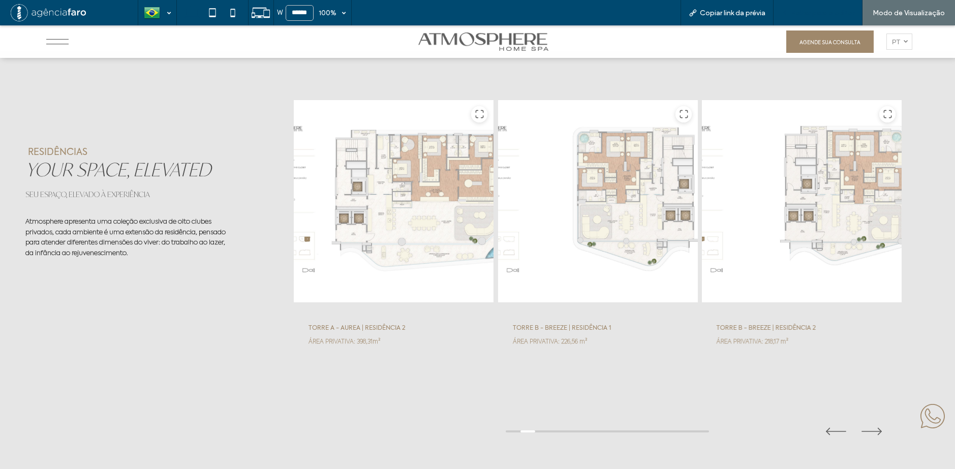
click at [820, 10] on span "Voltar para o editor" at bounding box center [822, 13] width 63 height 9
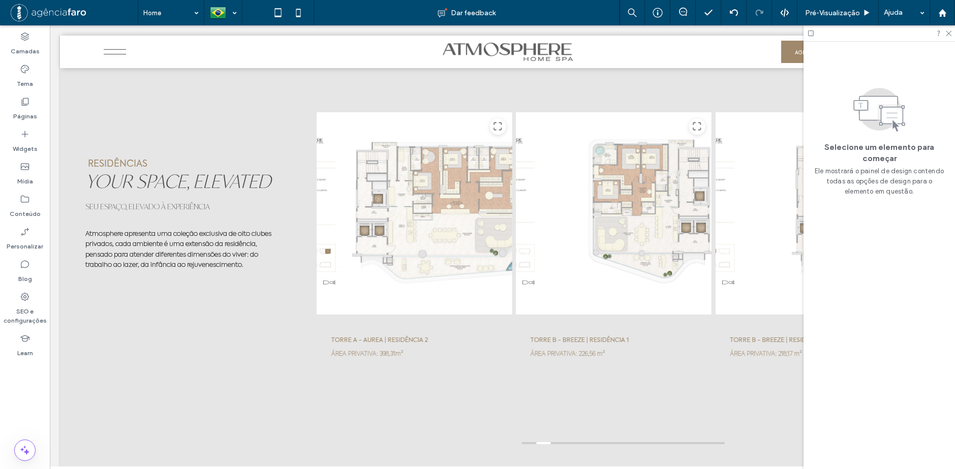
scroll to position [3252, 0]
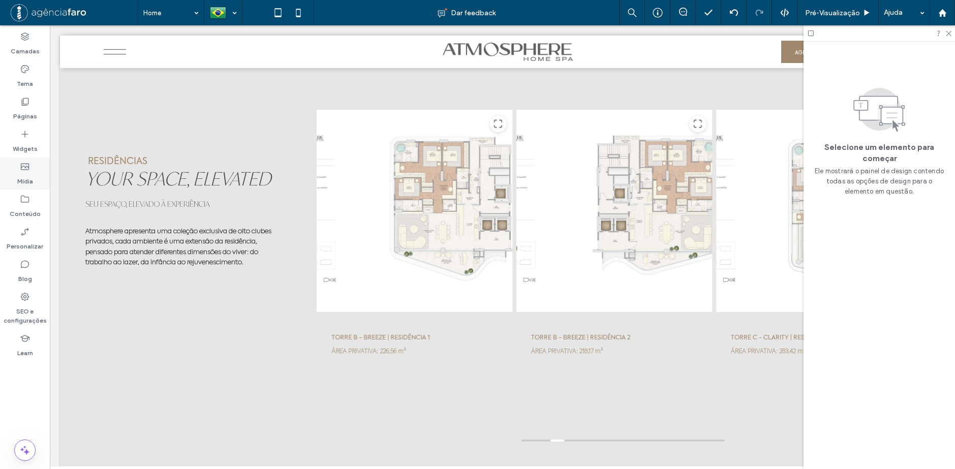
click at [23, 181] on label "Mídia" at bounding box center [25, 179] width 16 height 14
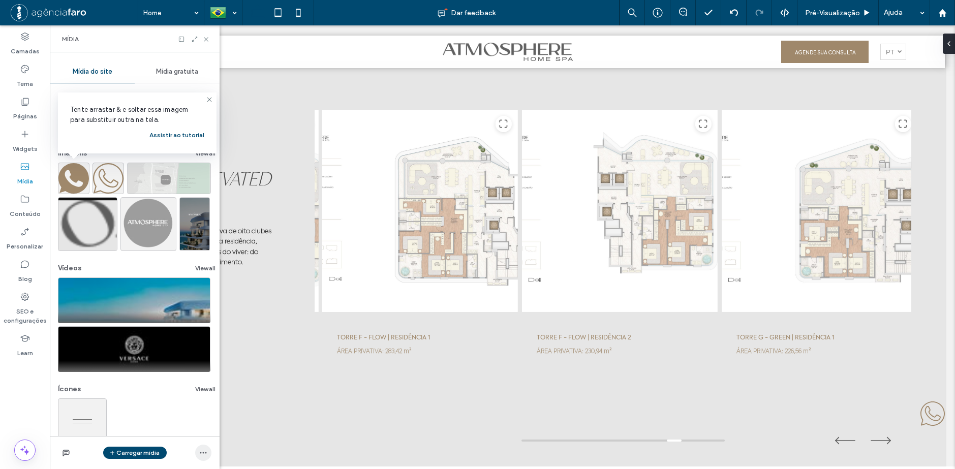
click at [205, 446] on span "button" at bounding box center [203, 453] width 16 height 16
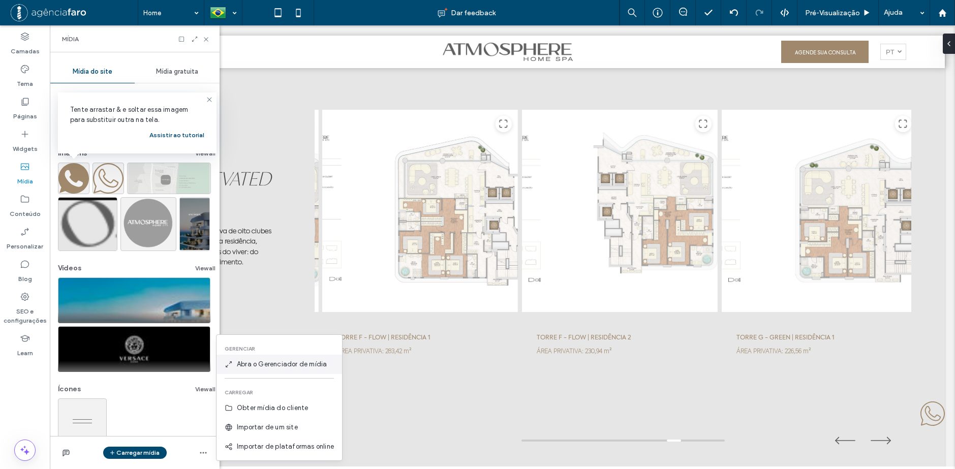
click at [279, 360] on div "Abra o Gerenciador de mídia" at bounding box center [280, 364] width 126 height 19
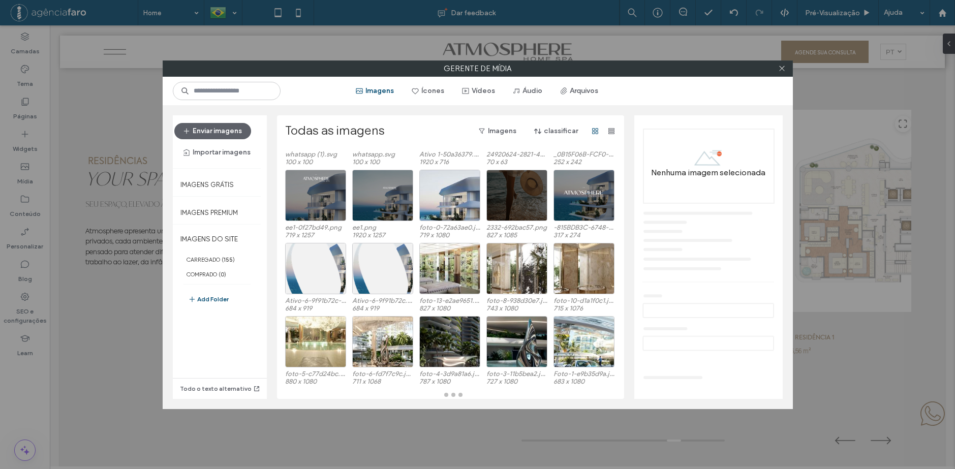
scroll to position [72, 0]
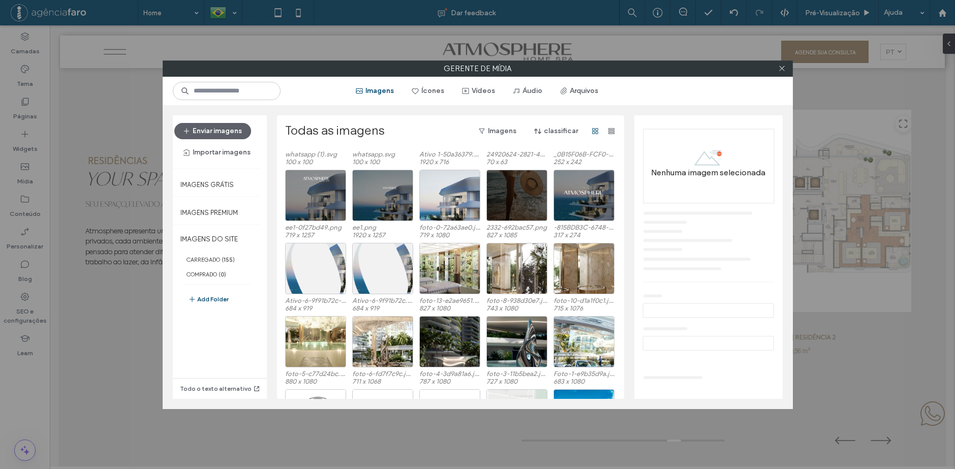
click at [215, 356] on div "Todo o texto alternativo" at bounding box center [220, 357] width 94 height 83
click at [203, 300] on button "Add Folder" at bounding box center [208, 299] width 41 height 12
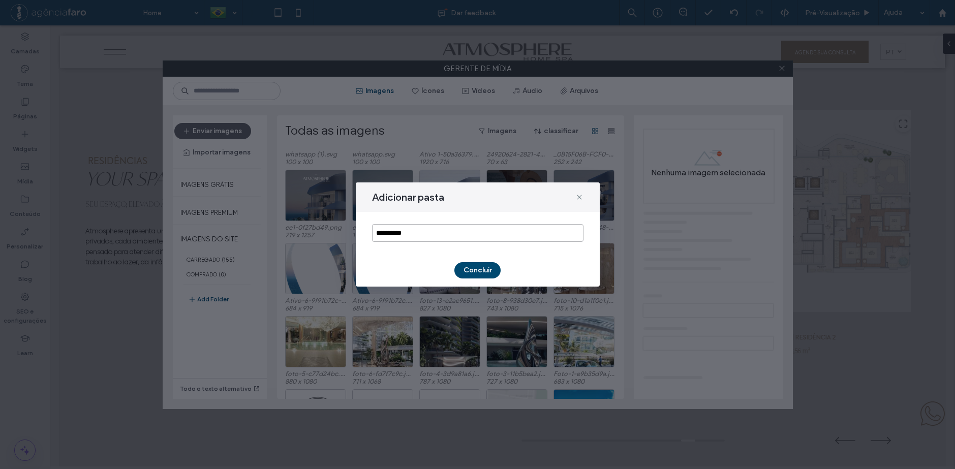
click at [464, 232] on input "**********" at bounding box center [477, 233] width 211 height 18
type input "**********"
click at [484, 265] on button "Concluir" at bounding box center [477, 270] width 46 height 16
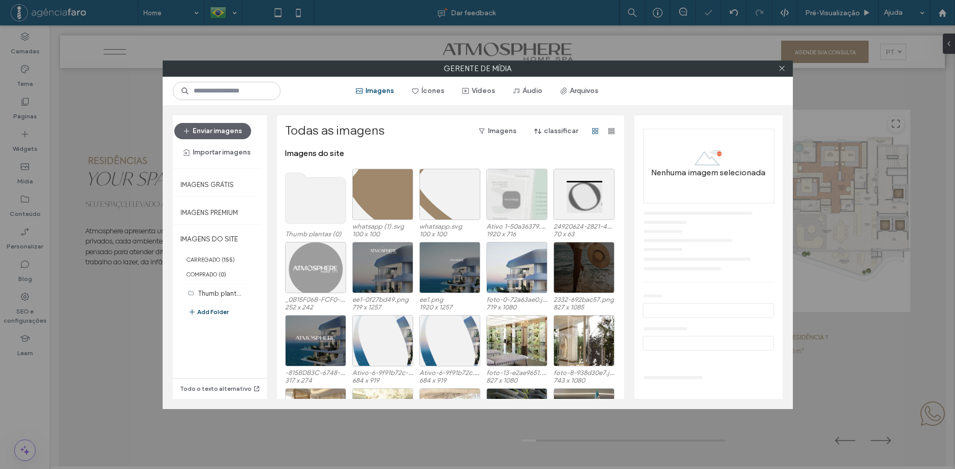
click at [216, 311] on button "Add Folder" at bounding box center [208, 312] width 41 height 12
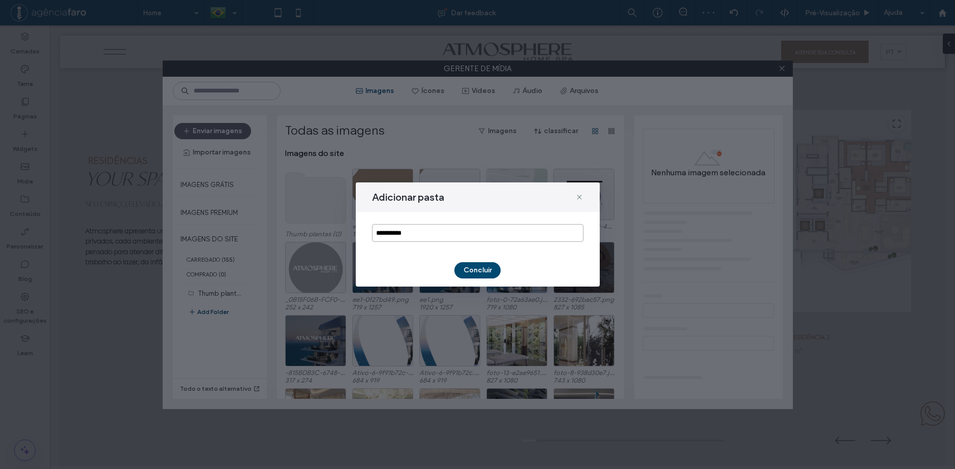
click at [446, 229] on input "**********" at bounding box center [477, 233] width 211 height 18
click at [446, 228] on input "**********" at bounding box center [477, 233] width 211 height 18
type input "*"
type input "*******"
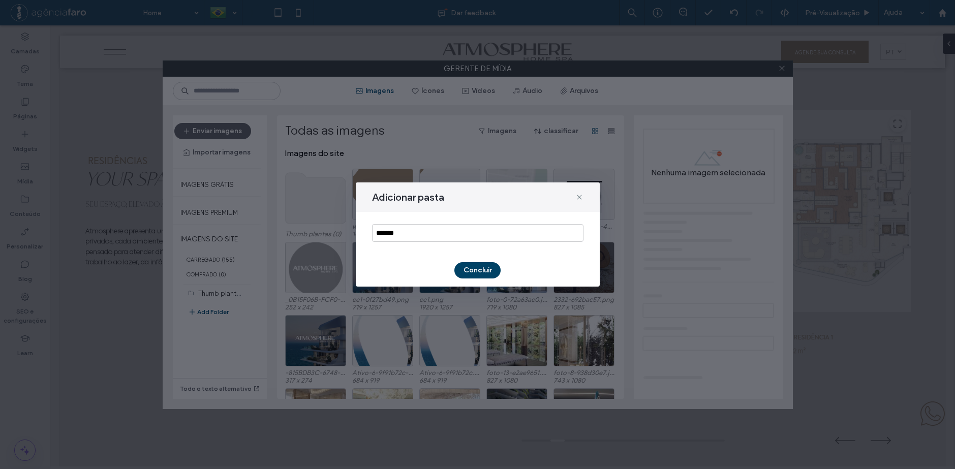
click at [467, 265] on button "Concluir" at bounding box center [477, 270] width 46 height 16
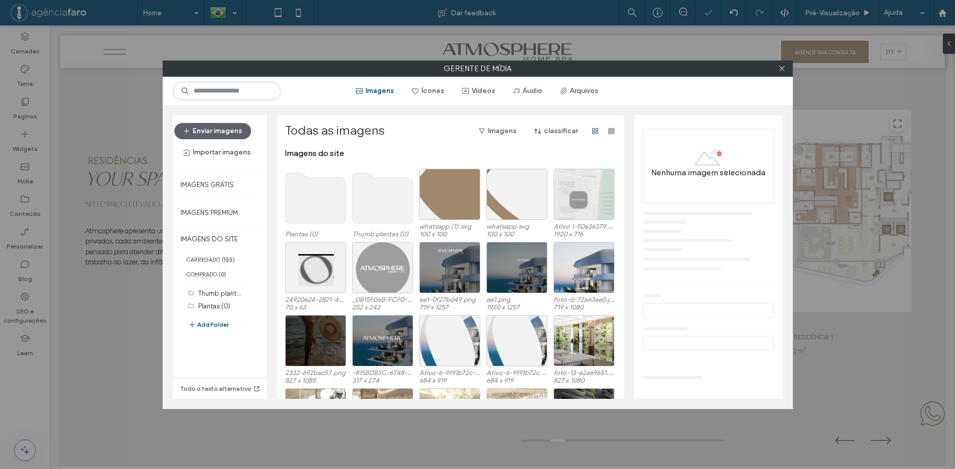
click at [319, 192] on use at bounding box center [315, 198] width 60 height 51
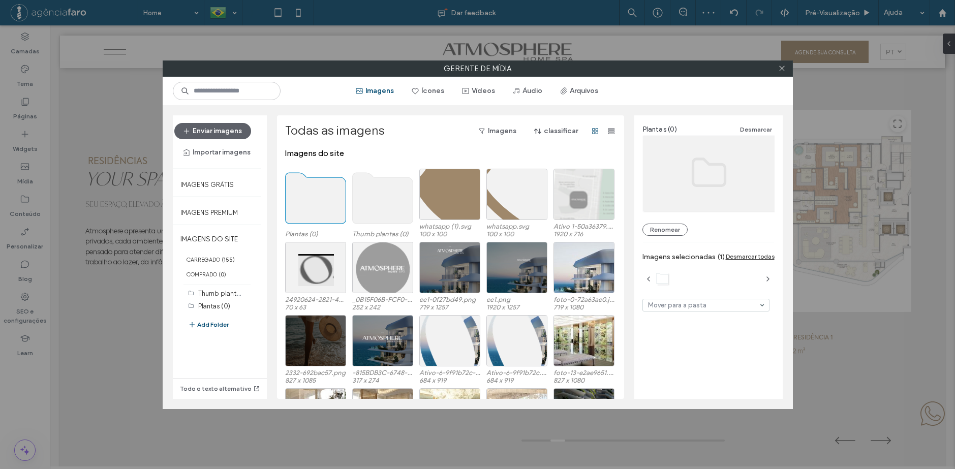
click at [312, 205] on use at bounding box center [315, 198] width 60 height 51
click at [313, 204] on use at bounding box center [315, 198] width 60 height 51
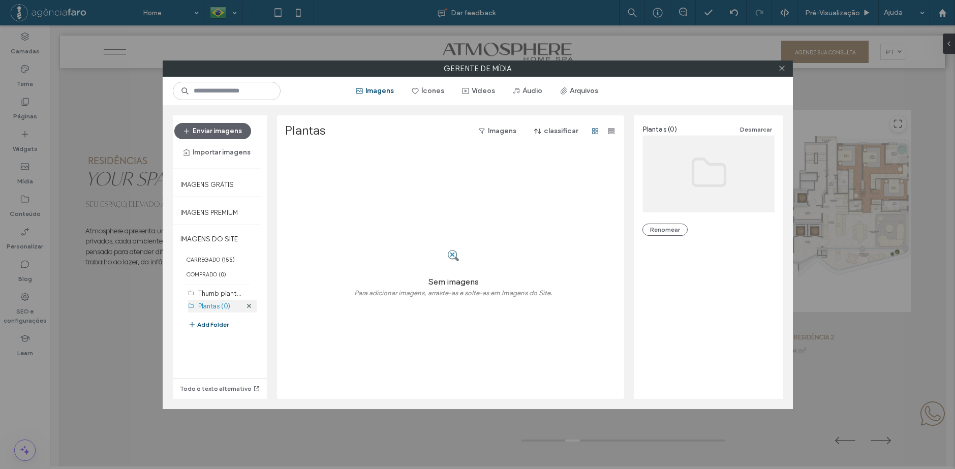
click at [224, 309] on label "Plantas (0)" at bounding box center [214, 306] width 32 height 8
click at [219, 294] on label "Thumb plantas (0)" at bounding box center [225, 293] width 55 height 10
click at [221, 309] on label "Plantas (0)" at bounding box center [214, 306] width 32 height 8
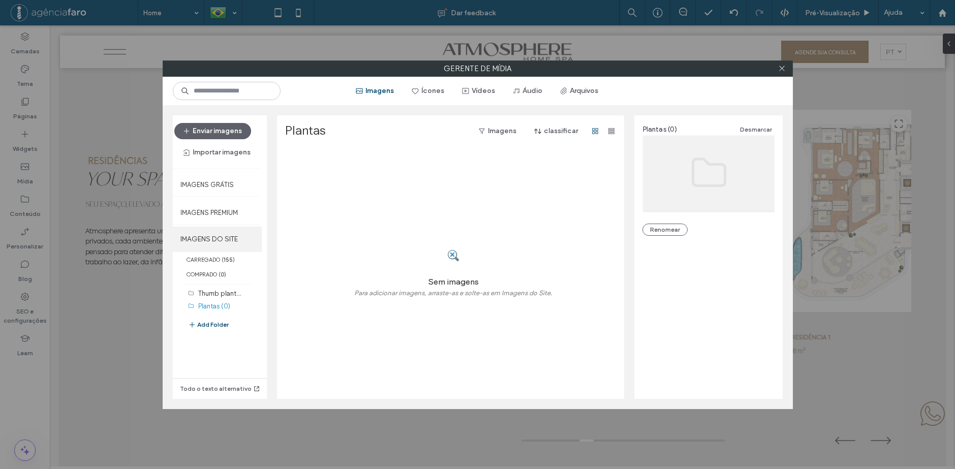
click at [216, 237] on label "IMAGENS DO SITE" at bounding box center [217, 239] width 89 height 25
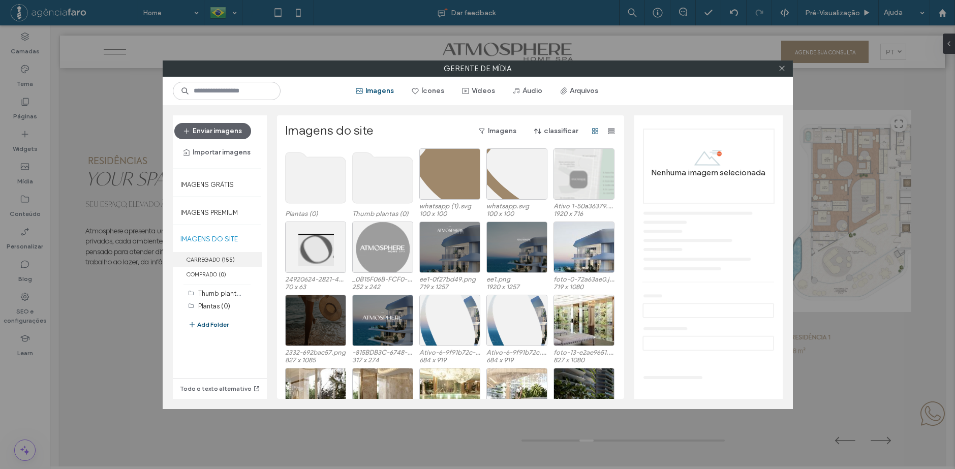
click at [227, 258] on b "155" at bounding box center [228, 259] width 9 height 7
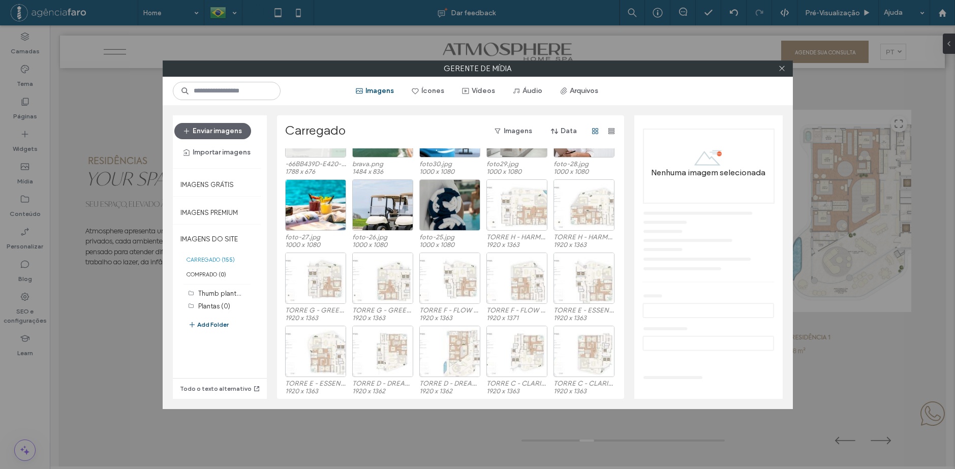
scroll to position [418, 0]
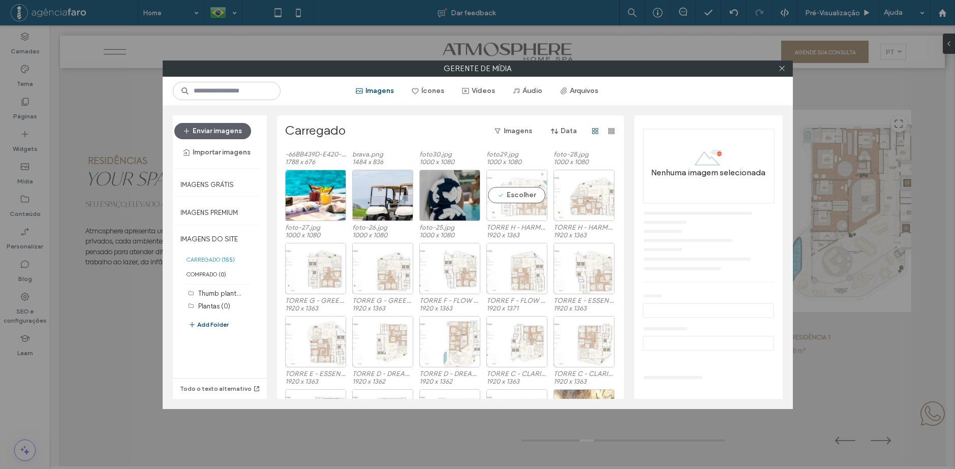
click at [528, 217] on div "Escolher" at bounding box center [516, 195] width 61 height 51
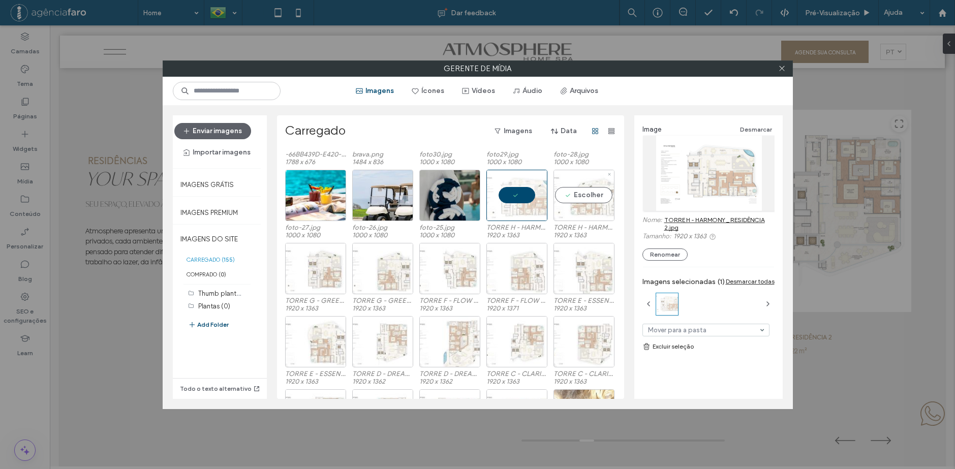
click at [588, 209] on div "Escolher" at bounding box center [583, 195] width 61 height 51
click at [569, 263] on div "Escolher" at bounding box center [583, 268] width 61 height 51
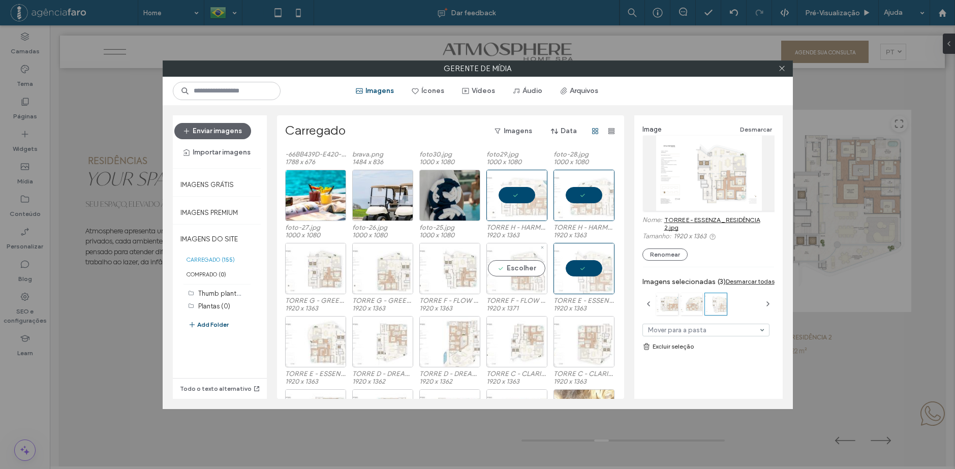
drag, startPoint x: 499, startPoint y: 282, endPoint x: 482, endPoint y: 282, distance: 17.3
click at [500, 282] on div "Escolher" at bounding box center [516, 268] width 61 height 51
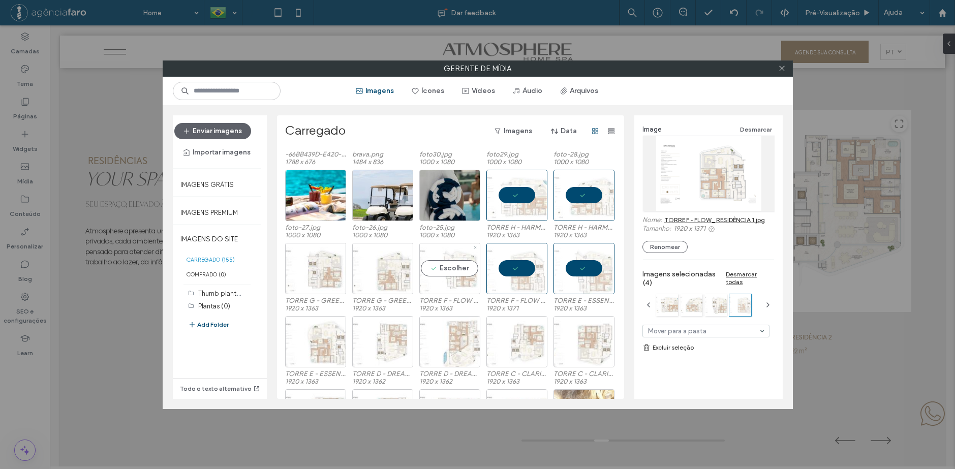
click at [438, 279] on div "Escolher" at bounding box center [449, 268] width 61 height 51
click at [384, 285] on div "Escolher" at bounding box center [382, 268] width 61 height 51
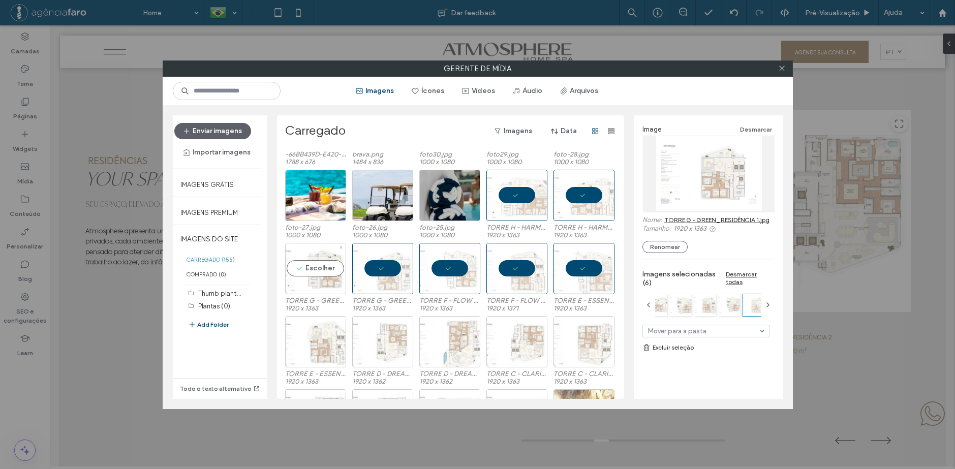
drag, startPoint x: 307, startPoint y: 284, endPoint x: 311, endPoint y: 296, distance: 13.2
click at [307, 285] on div "Escolher" at bounding box center [315, 268] width 61 height 51
click at [326, 337] on div "Escolher" at bounding box center [315, 341] width 61 height 51
drag, startPoint x: 383, startPoint y: 338, endPoint x: 463, endPoint y: 340, distance: 79.8
click at [384, 338] on div "Escolher" at bounding box center [382, 341] width 61 height 51
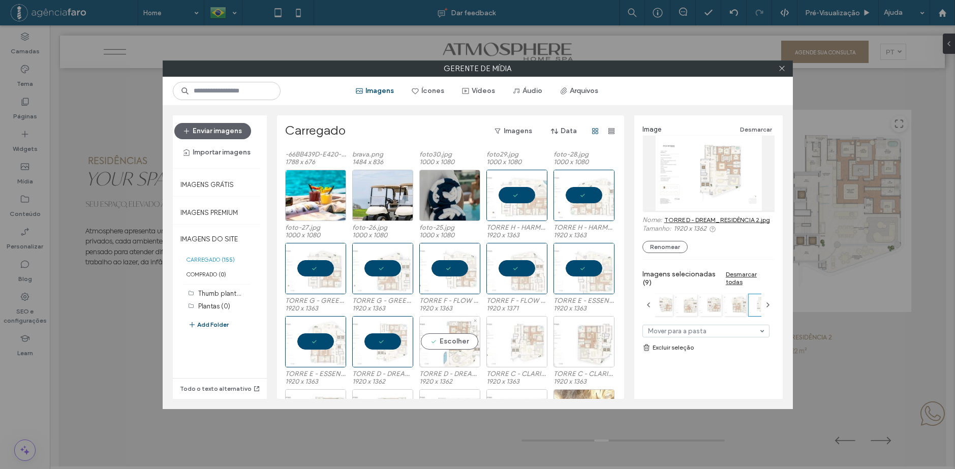
drag, startPoint x: 465, startPoint y: 340, endPoint x: 495, endPoint y: 343, distance: 30.2
click at [466, 340] on div "Escolher" at bounding box center [449, 341] width 61 height 51
click at [520, 344] on div "Escolher" at bounding box center [516, 341] width 61 height 51
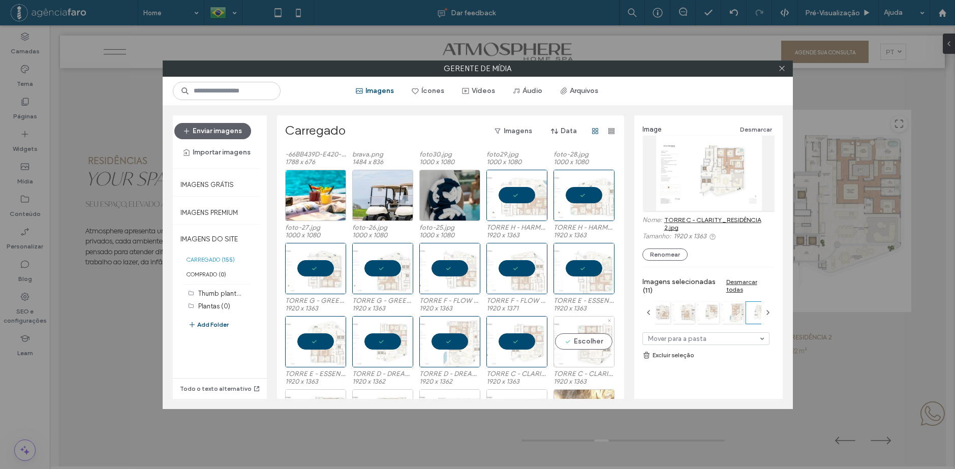
click at [590, 344] on div "Escolher" at bounding box center [583, 341] width 61 height 51
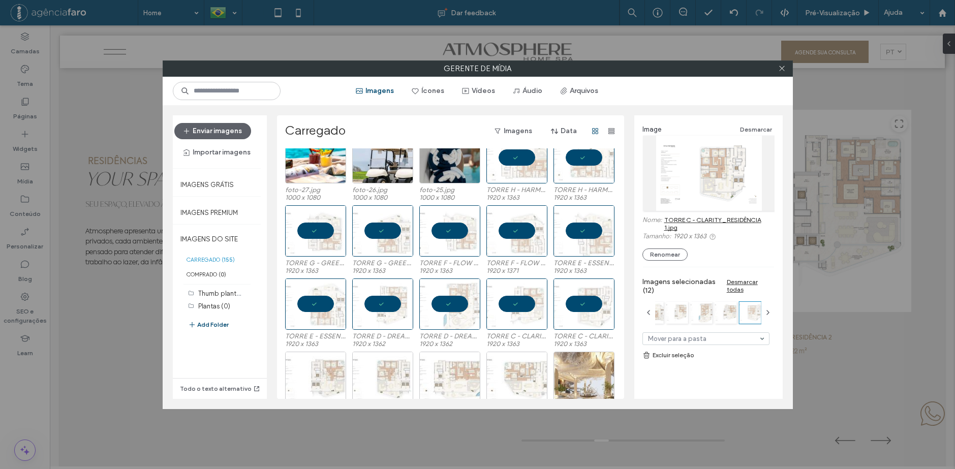
scroll to position [519, 0]
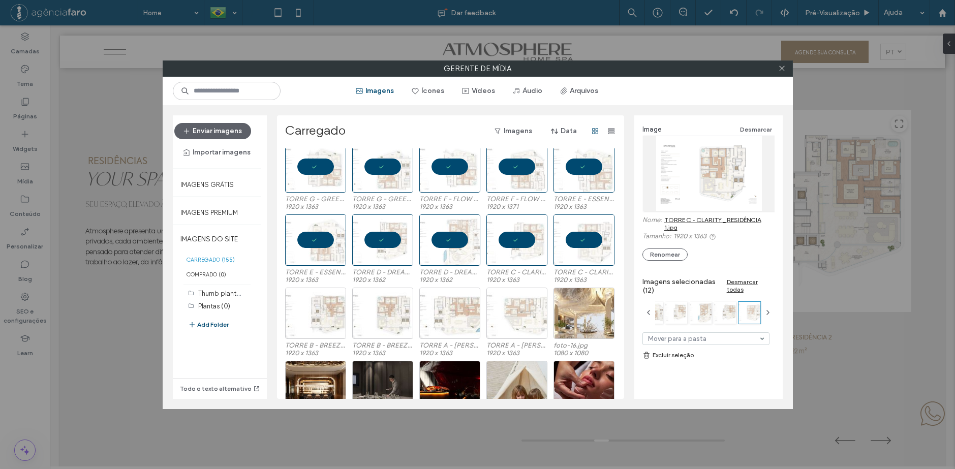
click at [520, 330] on div at bounding box center [516, 313] width 61 height 51
click at [446, 320] on div at bounding box center [449, 313] width 61 height 51
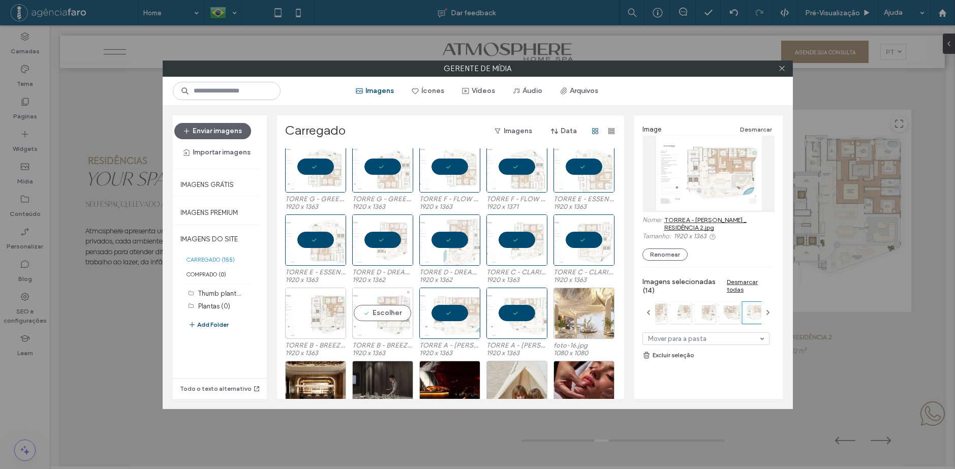
click at [369, 324] on div "Escolher" at bounding box center [382, 313] width 61 height 51
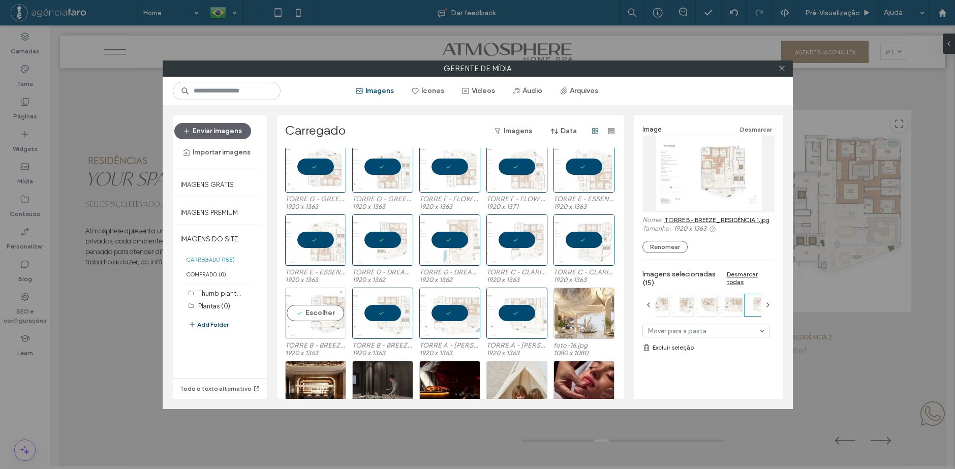
click at [306, 325] on div "Escolher" at bounding box center [315, 313] width 61 height 51
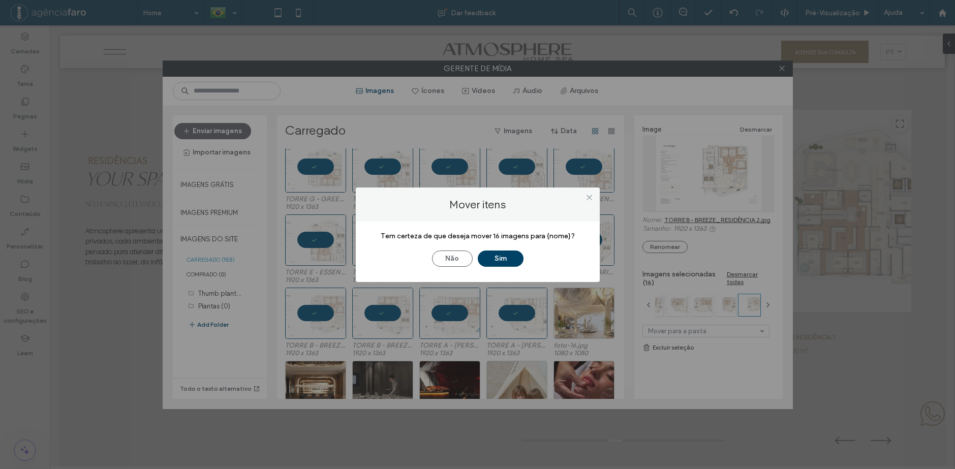
click at [512, 256] on button "Sim" at bounding box center [501, 259] width 46 height 16
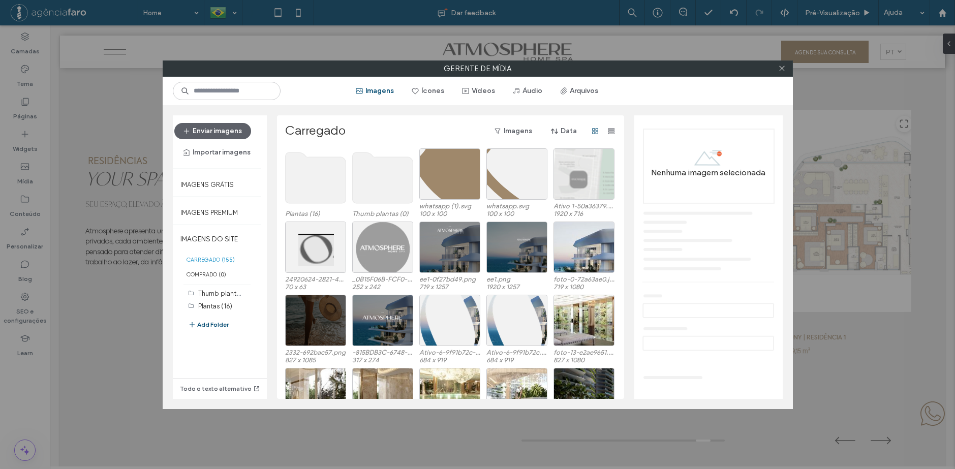
click at [391, 189] on use at bounding box center [382, 177] width 60 height 51
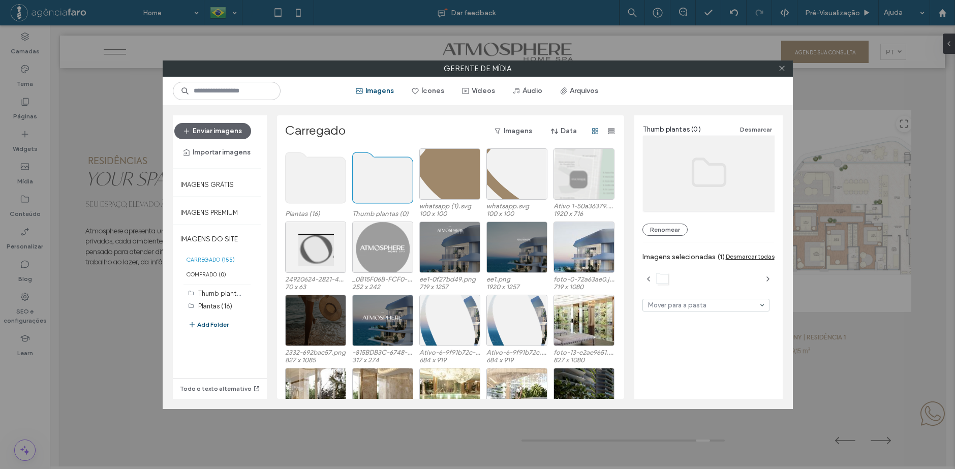
click at [400, 187] on use at bounding box center [382, 177] width 60 height 51
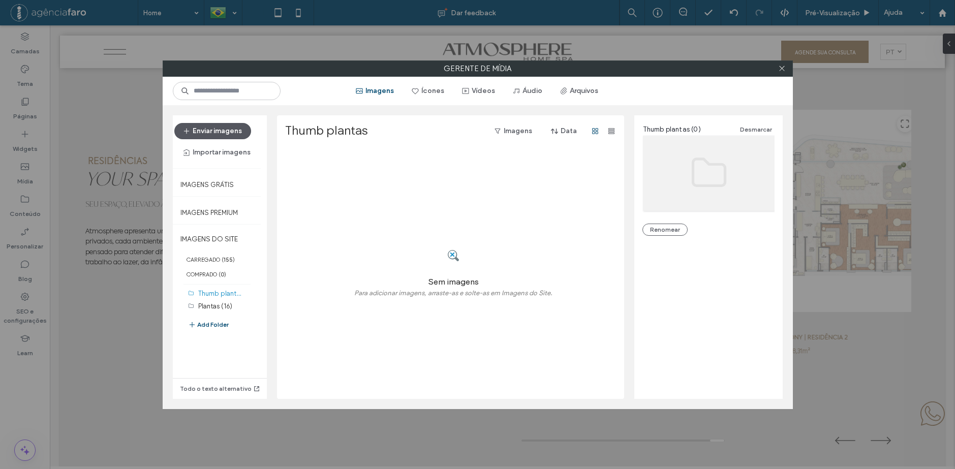
click at [239, 134] on button "Enviar imagens" at bounding box center [212, 131] width 77 height 16
